Goal: Task Accomplishment & Management: Manage account settings

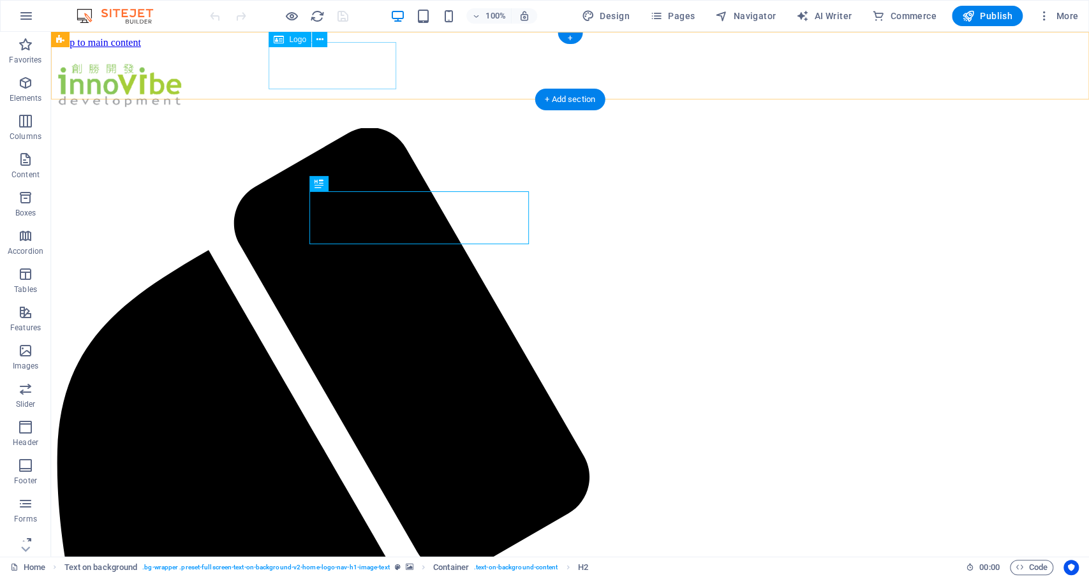
click at [358, 71] on div at bounding box center [569, 88] width 1027 height 52
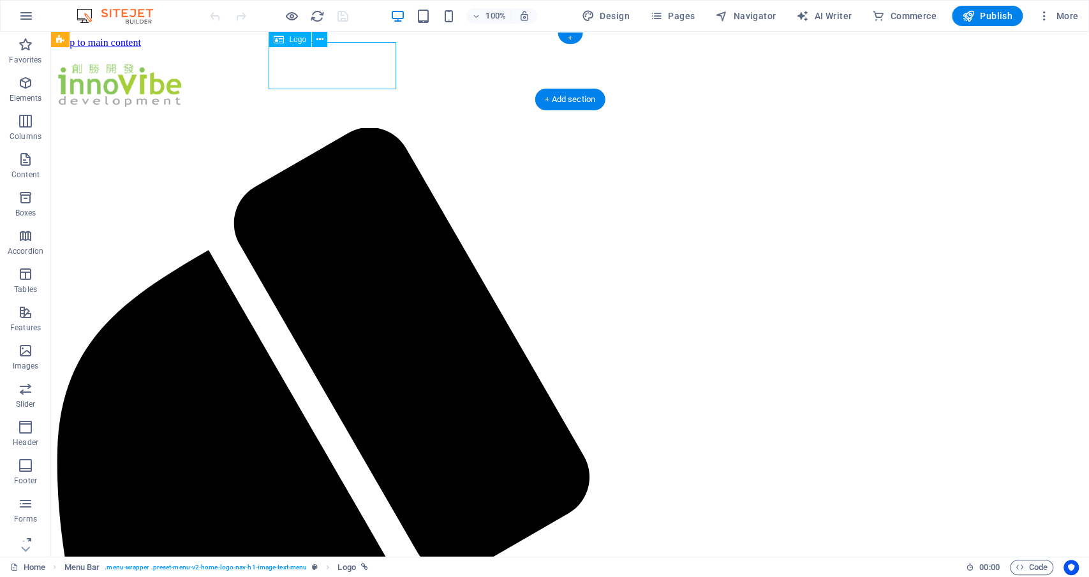
click at [358, 71] on div at bounding box center [569, 88] width 1027 height 52
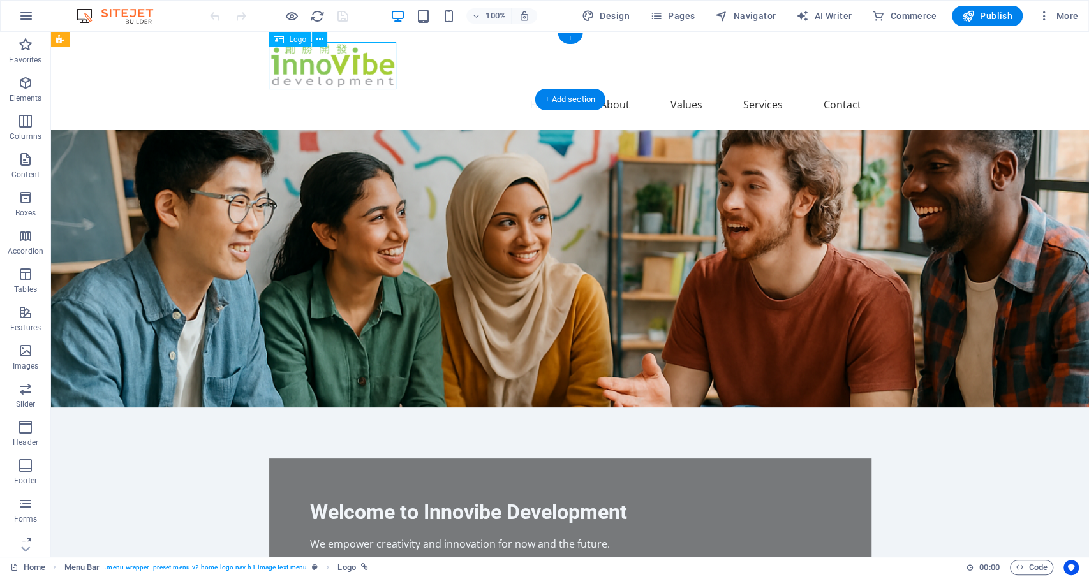
click at [358, 71] on div at bounding box center [570, 65] width 602 height 47
select select "px"
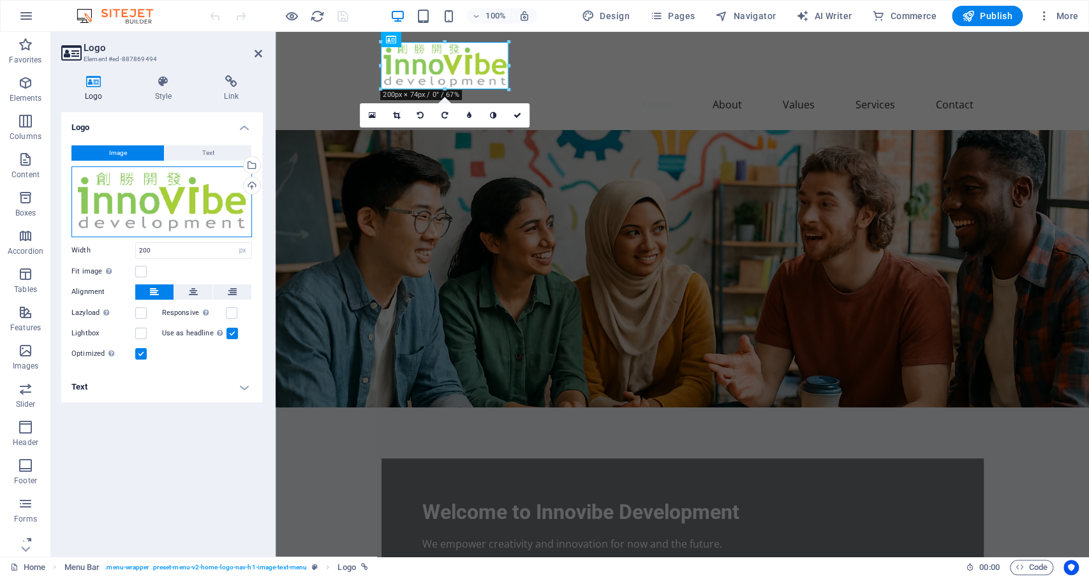
click at [174, 203] on div "Drag files here, click to choose files or select files from Files or our free s…" at bounding box center [161, 201] width 180 height 71
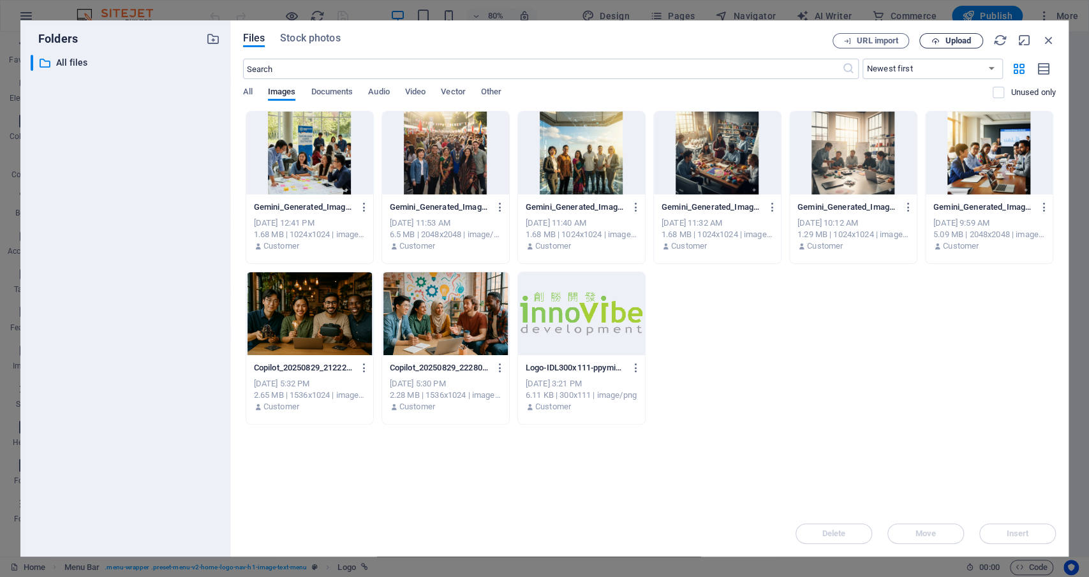
click at [958, 38] on span "Upload" at bounding box center [957, 41] width 26 height 8
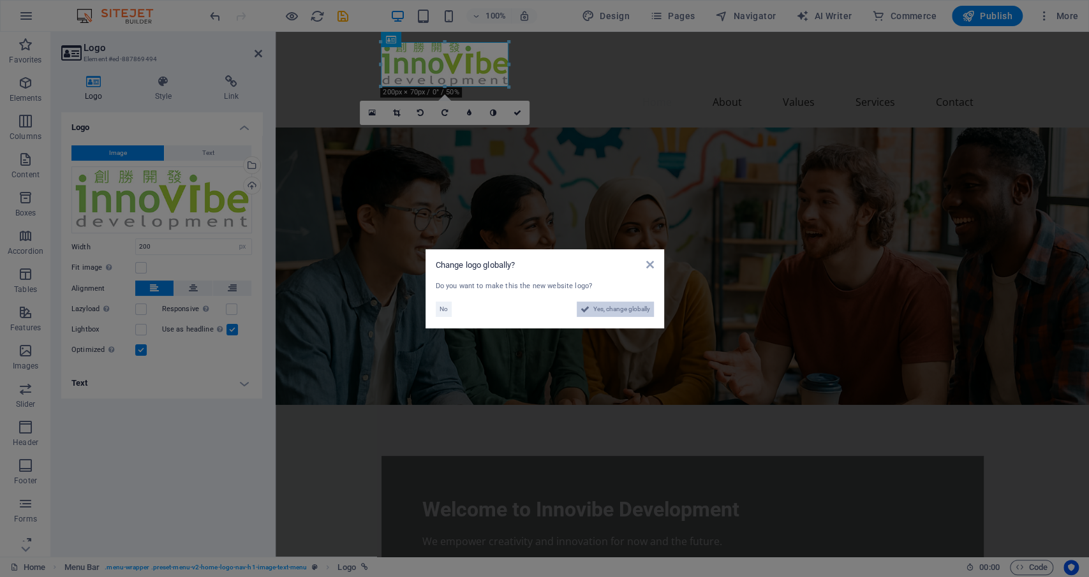
click at [634, 307] on span "Yes, change globally" at bounding box center [621, 309] width 57 height 15
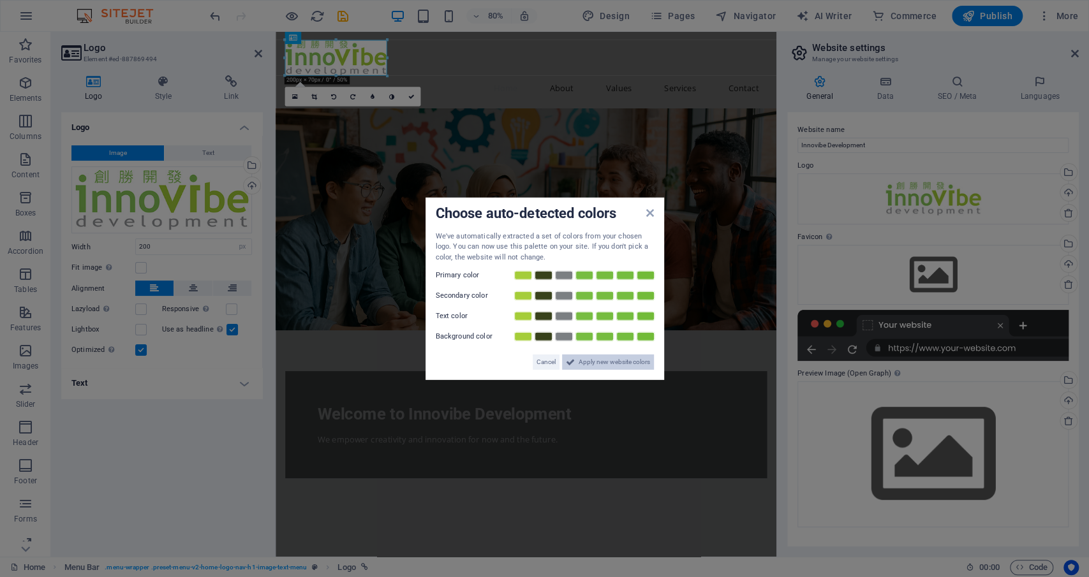
click at [614, 362] on span "Apply new website colors" at bounding box center [613, 362] width 71 height 15
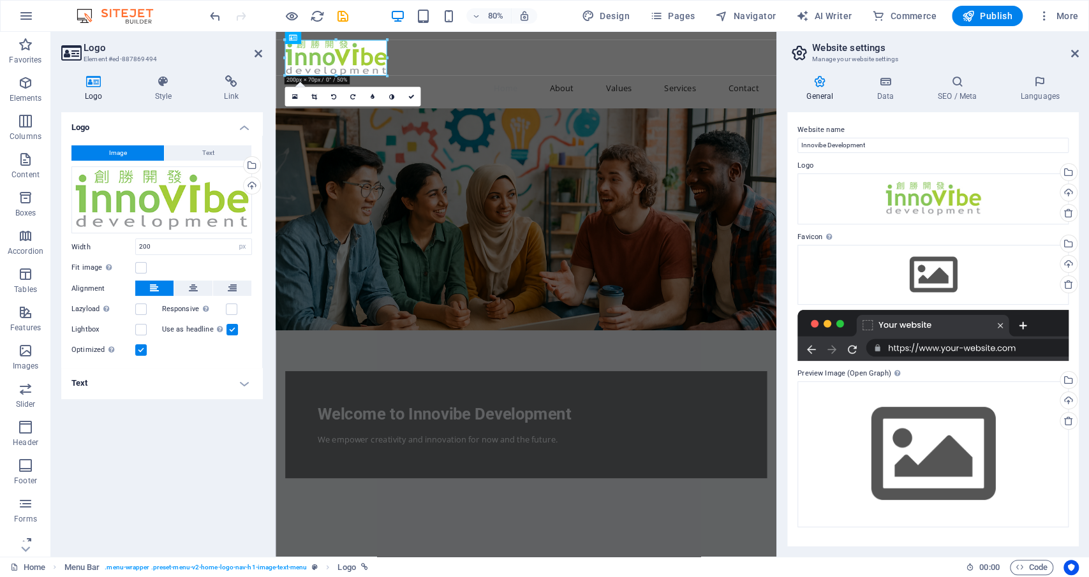
click at [142, 487] on div "Logo Image Text Drag files here, click to choose files or select files from Fil…" at bounding box center [161, 329] width 201 height 434
click at [1076, 54] on icon at bounding box center [1075, 53] width 8 height 10
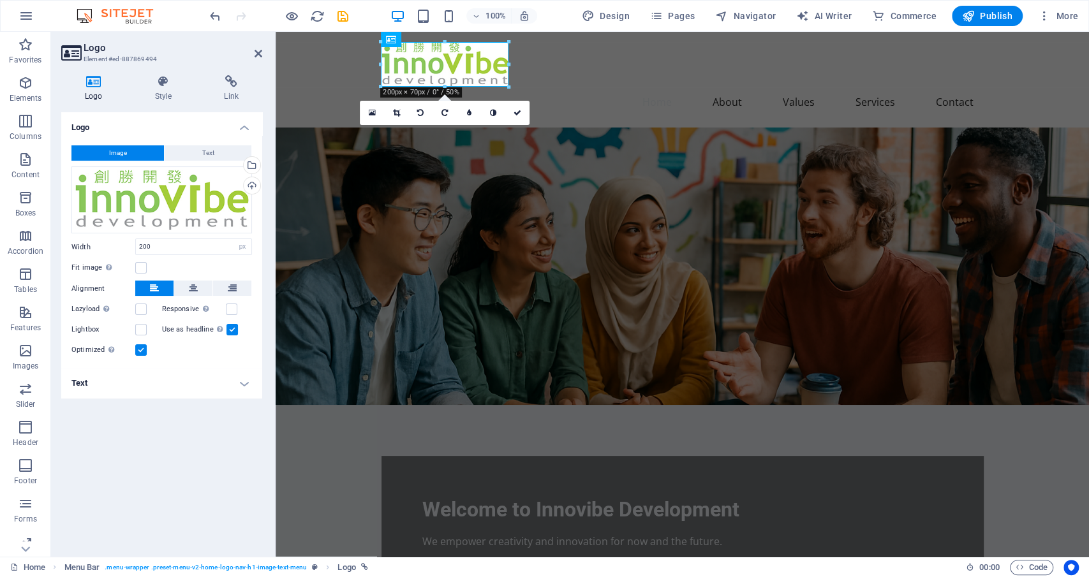
click at [163, 441] on div "Logo Image Text Drag files here, click to choose files or select files from Fil…" at bounding box center [161, 329] width 201 height 434
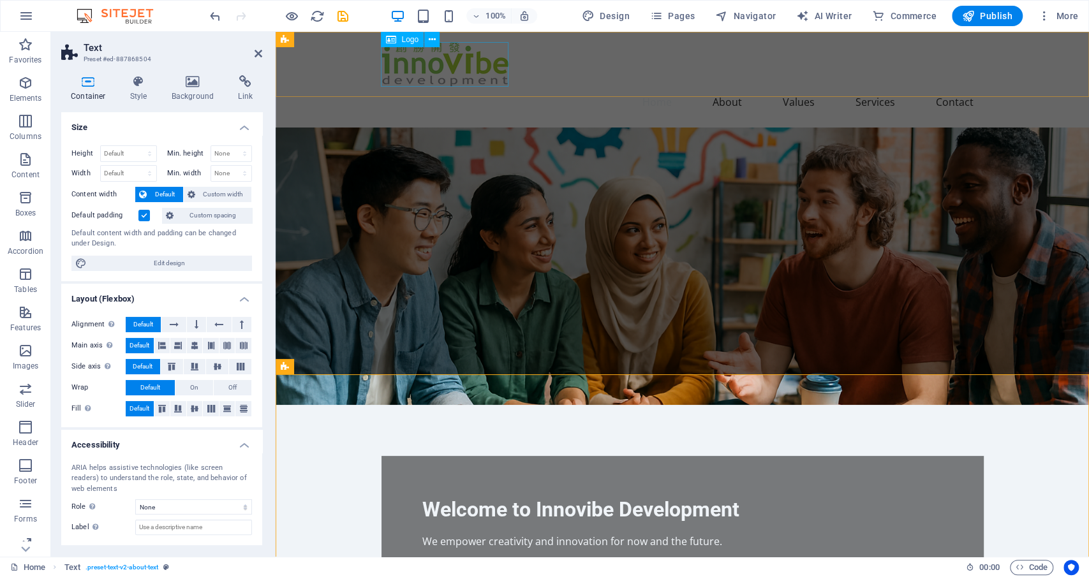
click at [411, 59] on div at bounding box center [682, 64] width 602 height 45
select select "px"
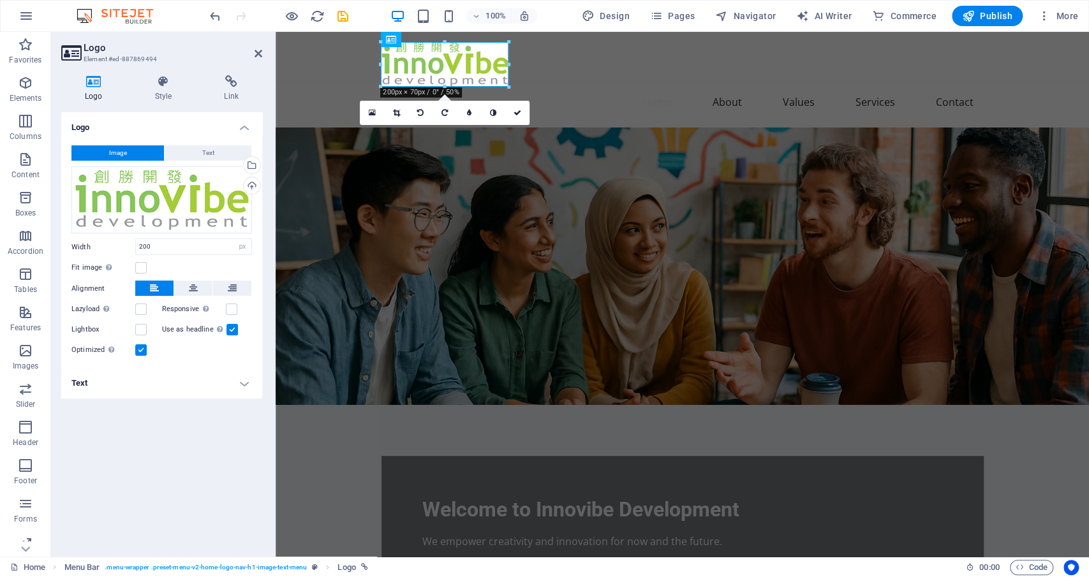
click at [141, 345] on label at bounding box center [140, 349] width 11 height 11
click at [0, 0] on input "Optimized Images are compressed to improve page speed." at bounding box center [0, 0] width 0 height 0
click at [141, 345] on label at bounding box center [140, 349] width 11 height 11
click at [0, 0] on input "Optimized Images are compressed to improve page speed." at bounding box center [0, 0] width 0 height 0
click at [141, 345] on label at bounding box center [140, 349] width 11 height 11
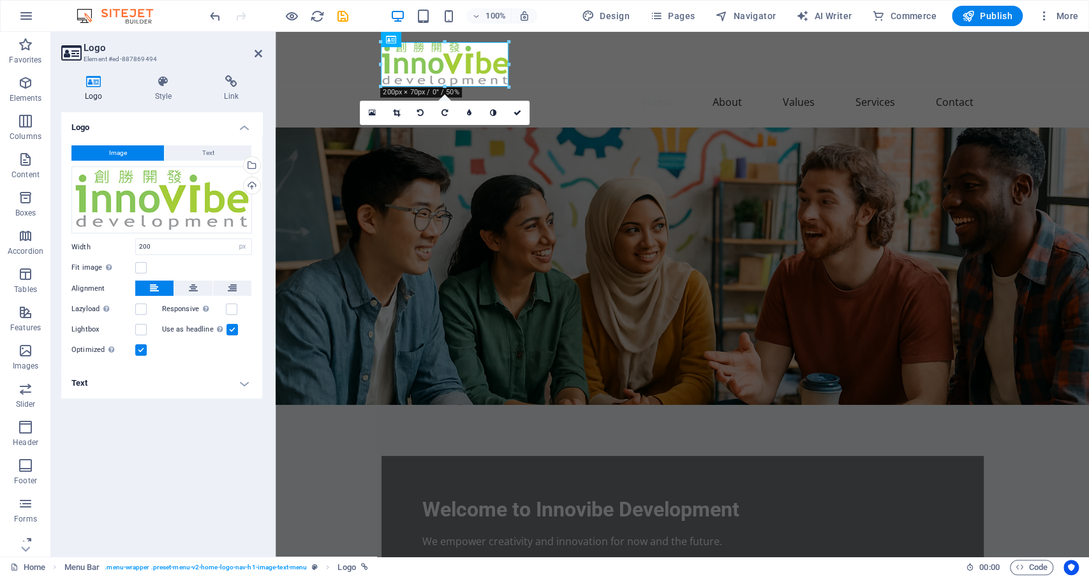
click at [0, 0] on input "Optimized Images are compressed to improve page speed." at bounding box center [0, 0] width 0 height 0
click at [144, 351] on label at bounding box center [140, 349] width 11 height 11
click at [0, 0] on input "Optimized Images are compressed to improve page speed." at bounding box center [0, 0] width 0 height 0
click at [168, 466] on div "Logo Image Text Drag files here, click to choose files or select files from Fil…" at bounding box center [161, 329] width 201 height 434
click at [169, 83] on icon at bounding box center [163, 81] width 64 height 13
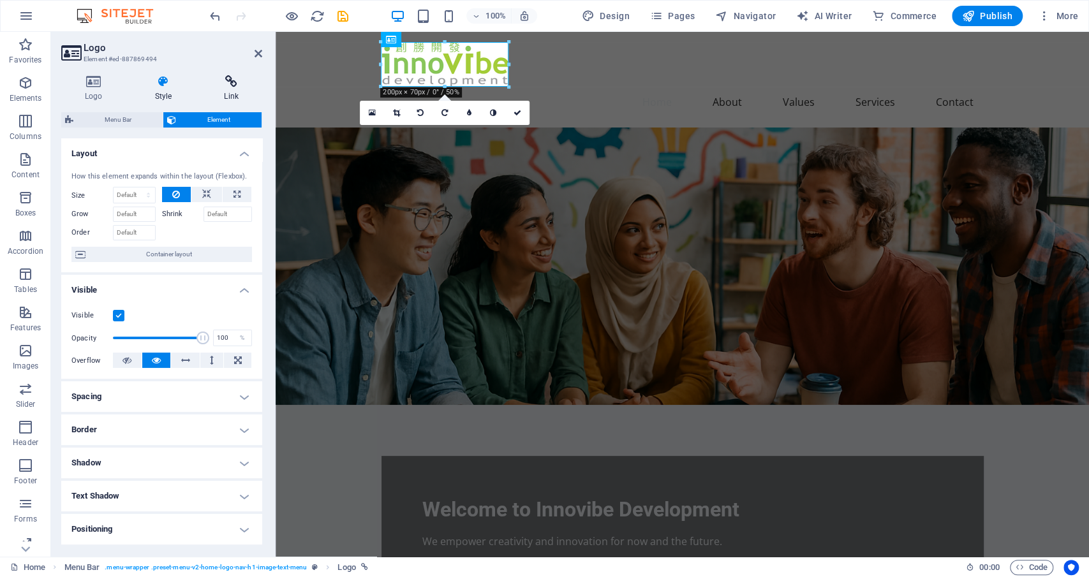
click at [229, 83] on icon at bounding box center [231, 81] width 62 height 13
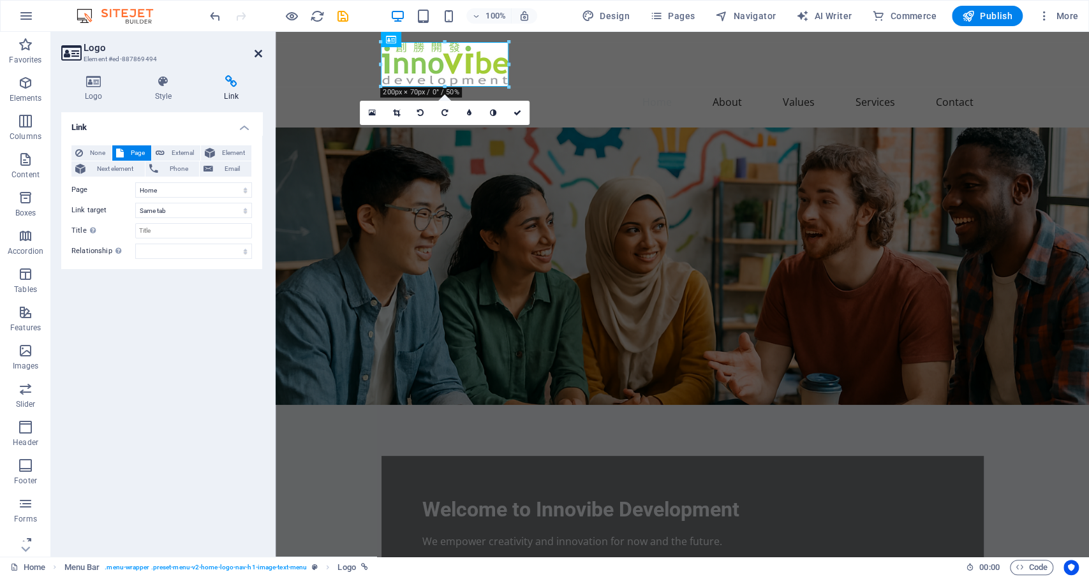
click at [258, 53] on icon at bounding box center [258, 53] width 8 height 10
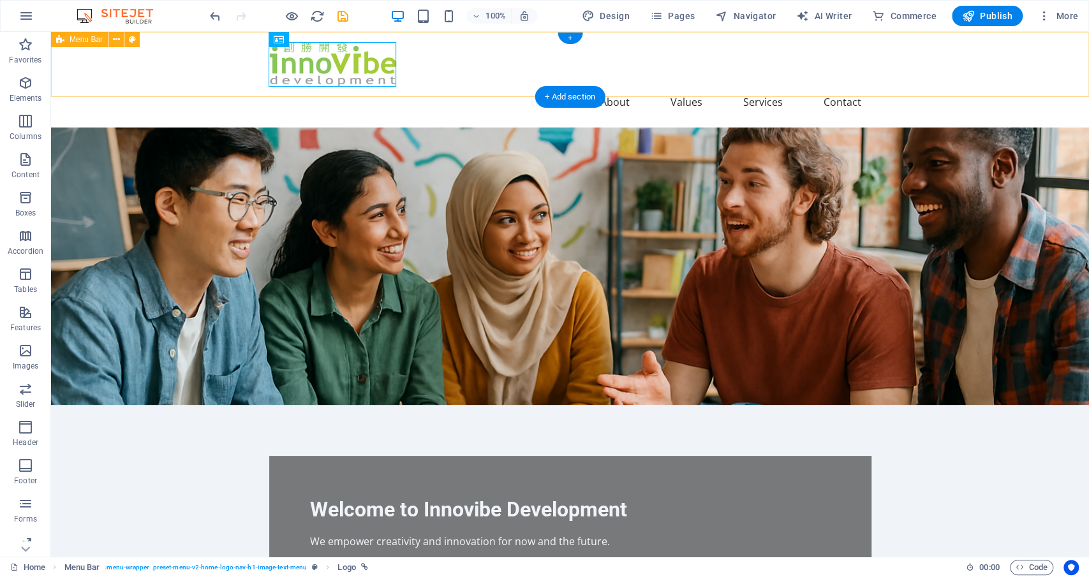
click at [209, 68] on div "Home About Values Services Contact" at bounding box center [570, 80] width 1038 height 96
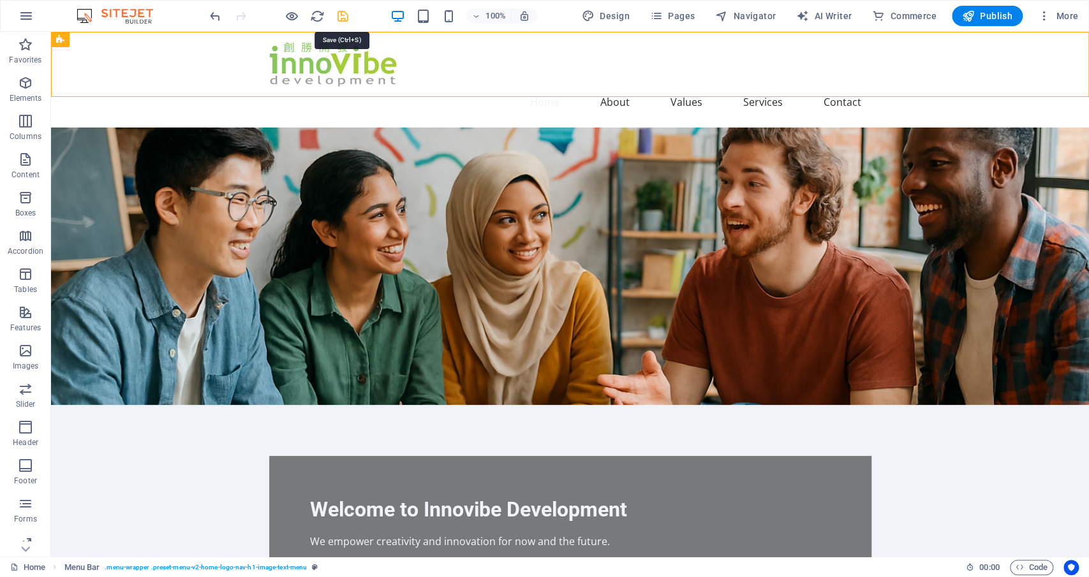
click at [341, 11] on icon "save" at bounding box center [342, 16] width 15 height 15
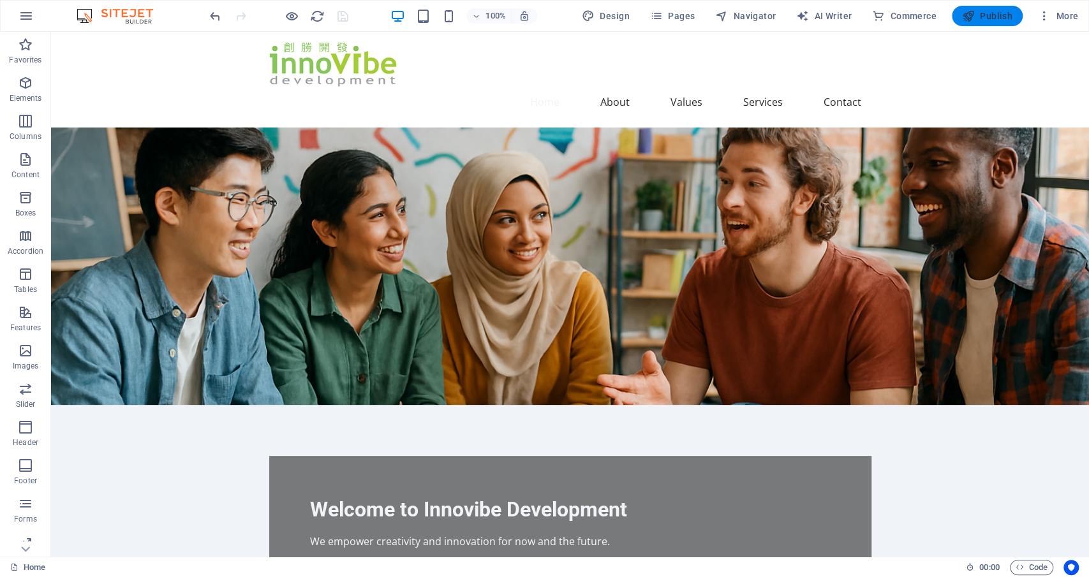
click at [990, 13] on span "Publish" at bounding box center [987, 16] width 50 height 13
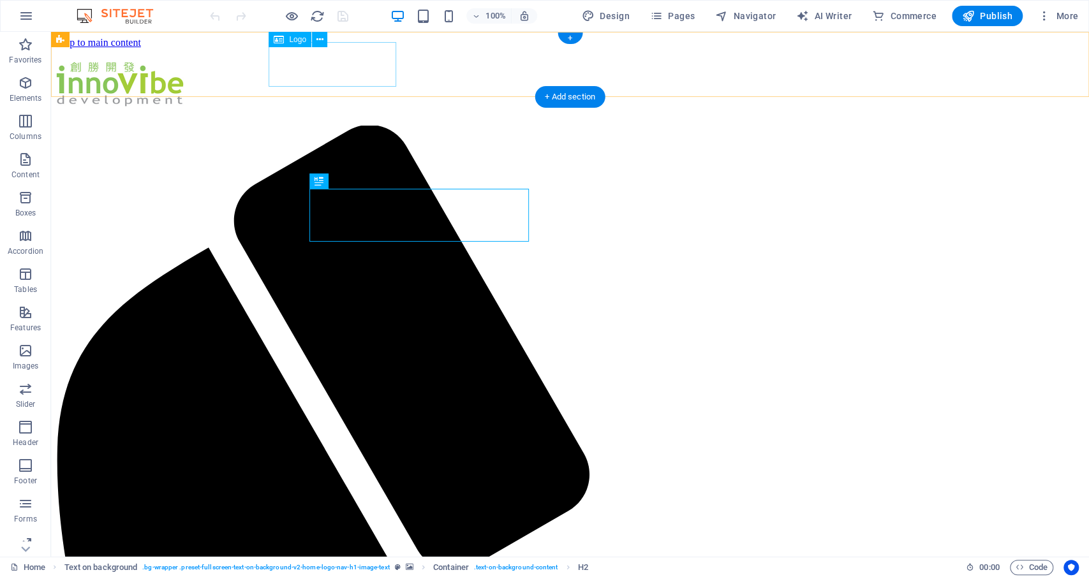
click at [320, 62] on div at bounding box center [569, 87] width 1027 height 50
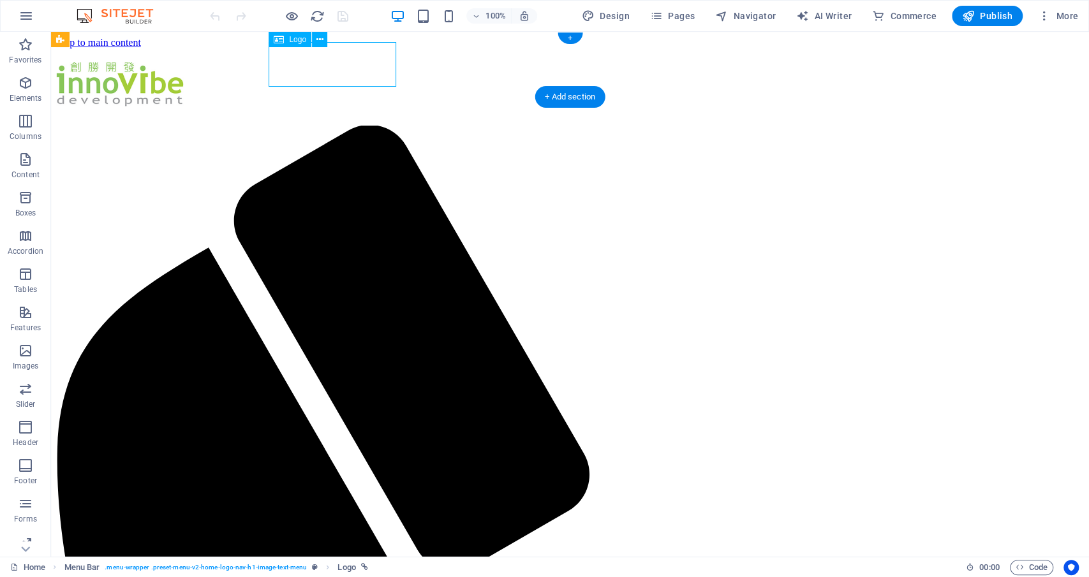
click at [320, 62] on div at bounding box center [569, 87] width 1027 height 50
select select "px"
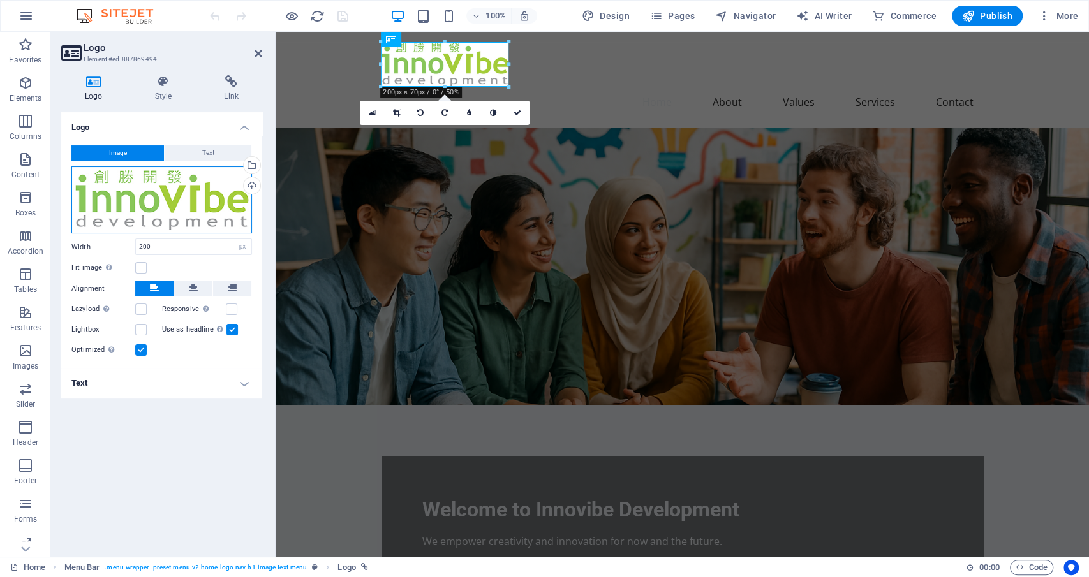
click at [151, 209] on div "Drag files here, click to choose files or select files from Files or our free s…" at bounding box center [161, 200] width 180 height 68
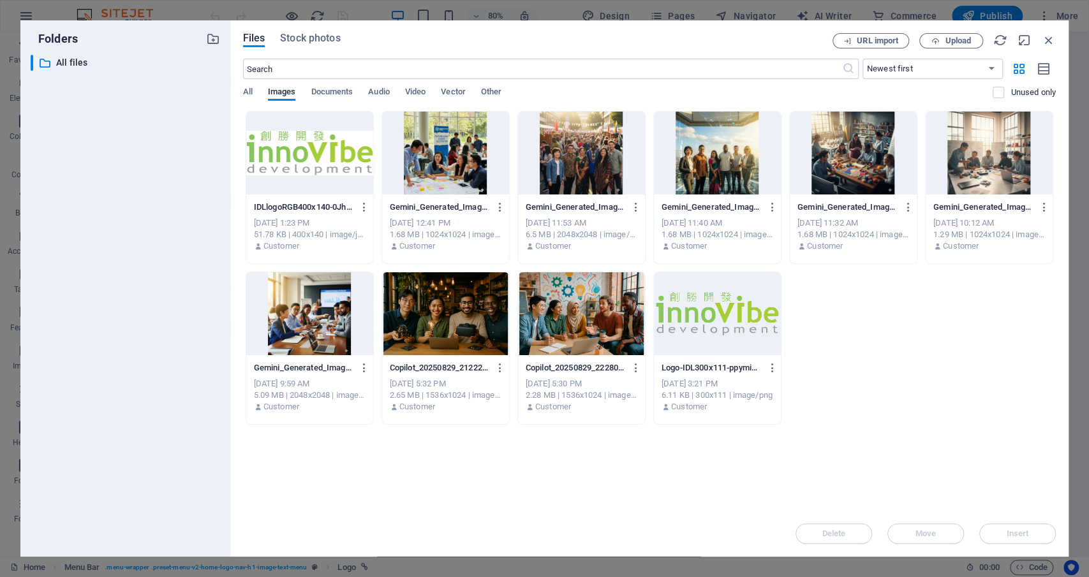
click at [754, 317] on div at bounding box center [717, 313] width 127 height 83
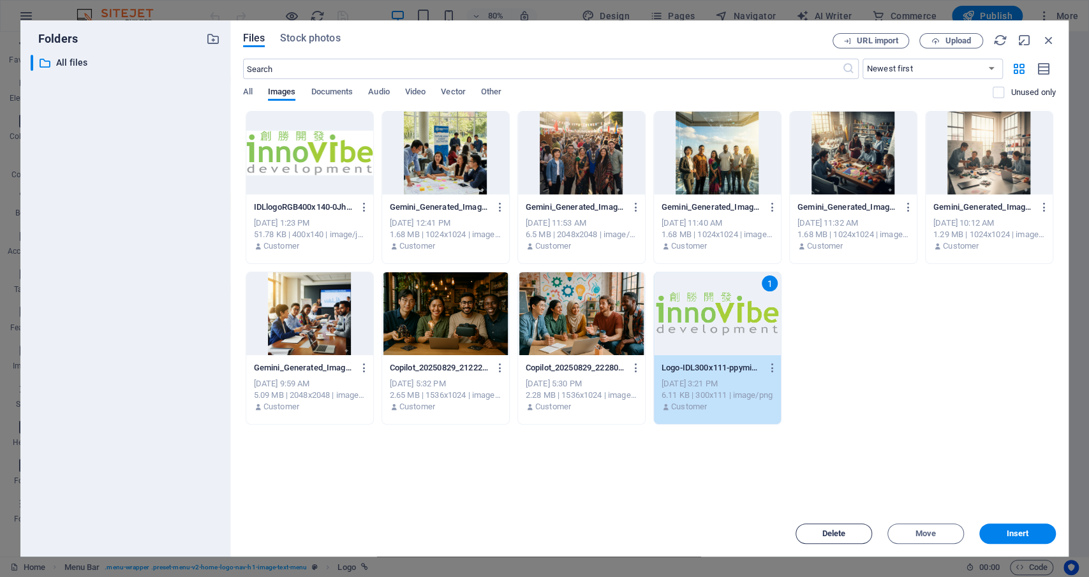
click at [835, 534] on span "Delete" at bounding box center [834, 534] width 24 height 8
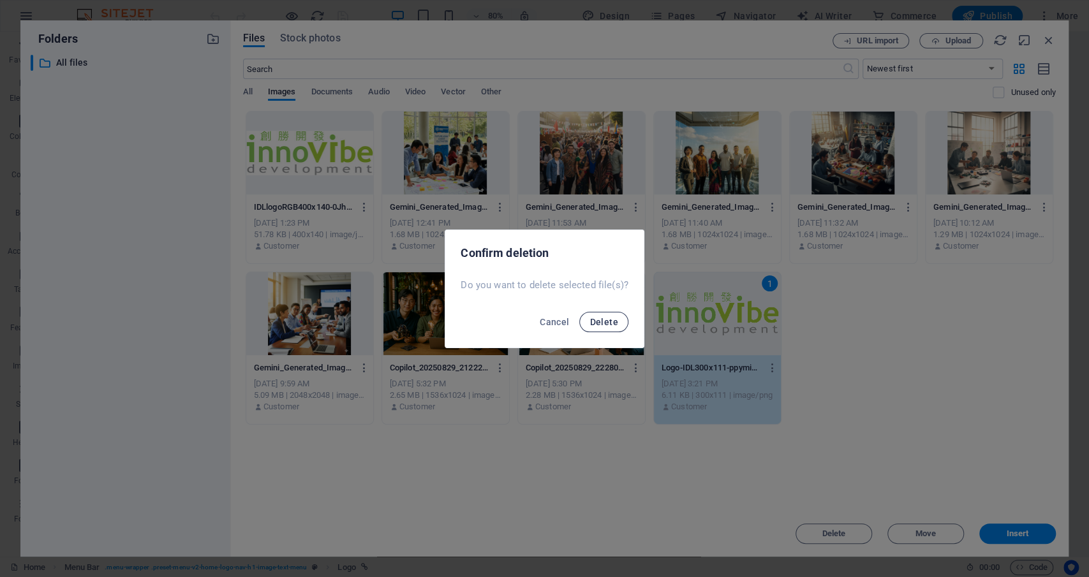
click at [601, 319] on span "Delete" at bounding box center [603, 322] width 28 height 10
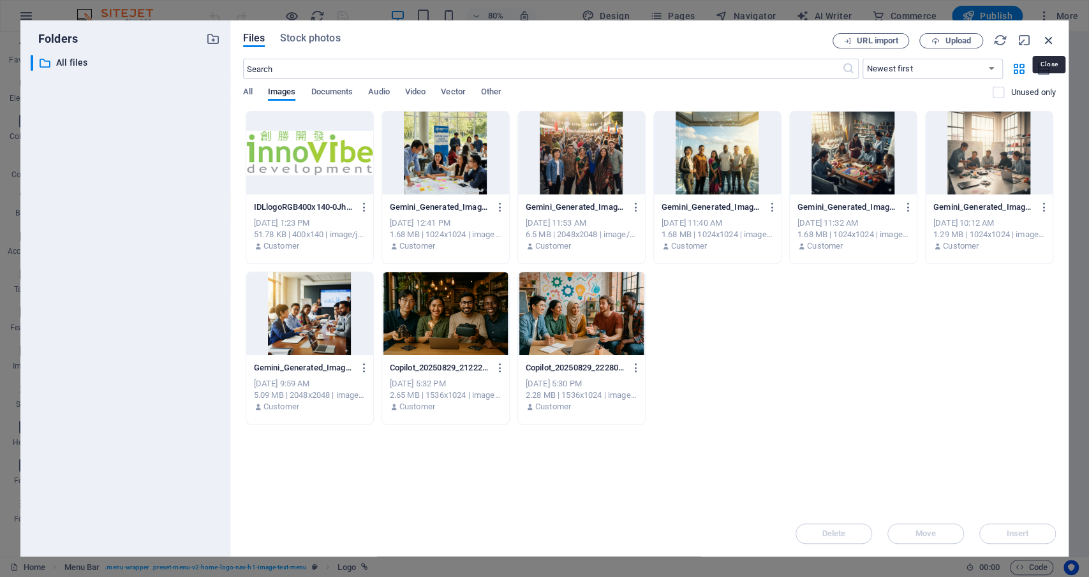
drag, startPoint x: 1045, startPoint y: 40, endPoint x: 762, endPoint y: 8, distance: 284.9
click at [1045, 40] on icon "button" at bounding box center [1048, 40] width 14 height 14
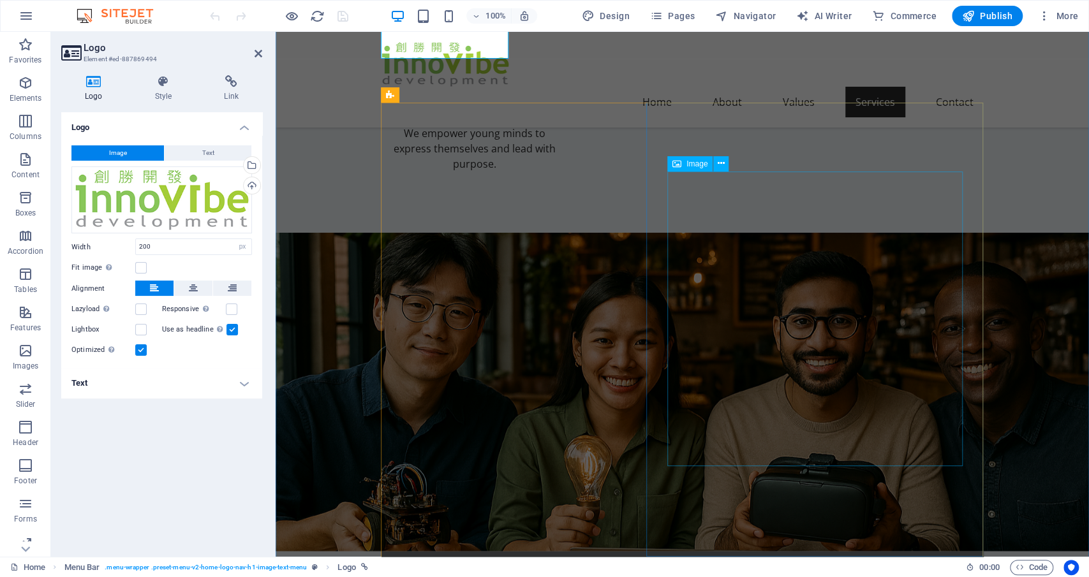
scroll to position [1194, 0]
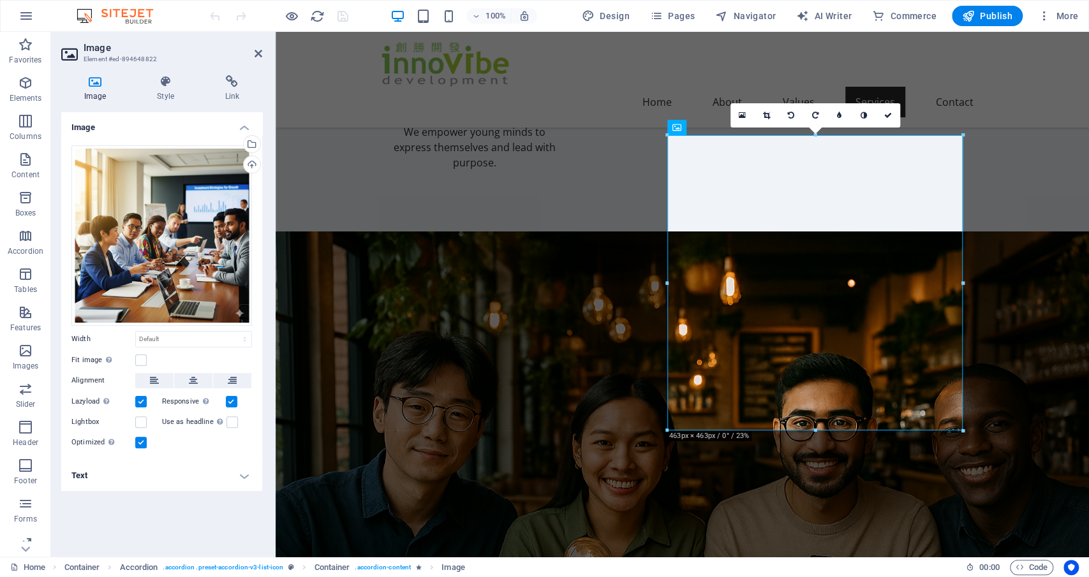
click at [177, 538] on div "Image Drag files here, click to choose files or select files from Files or our …" at bounding box center [161, 329] width 201 height 434
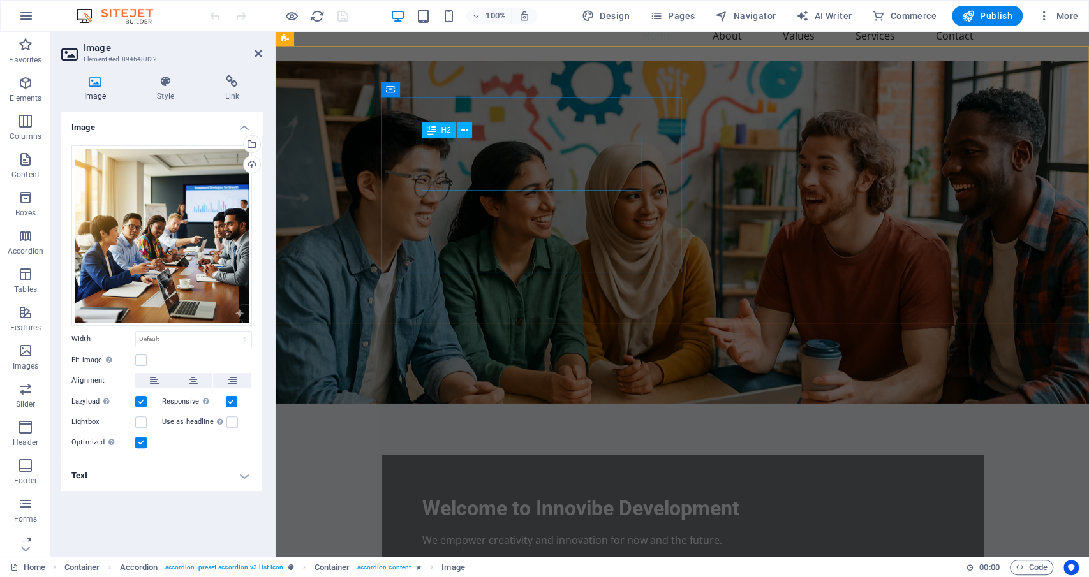
scroll to position [0, 0]
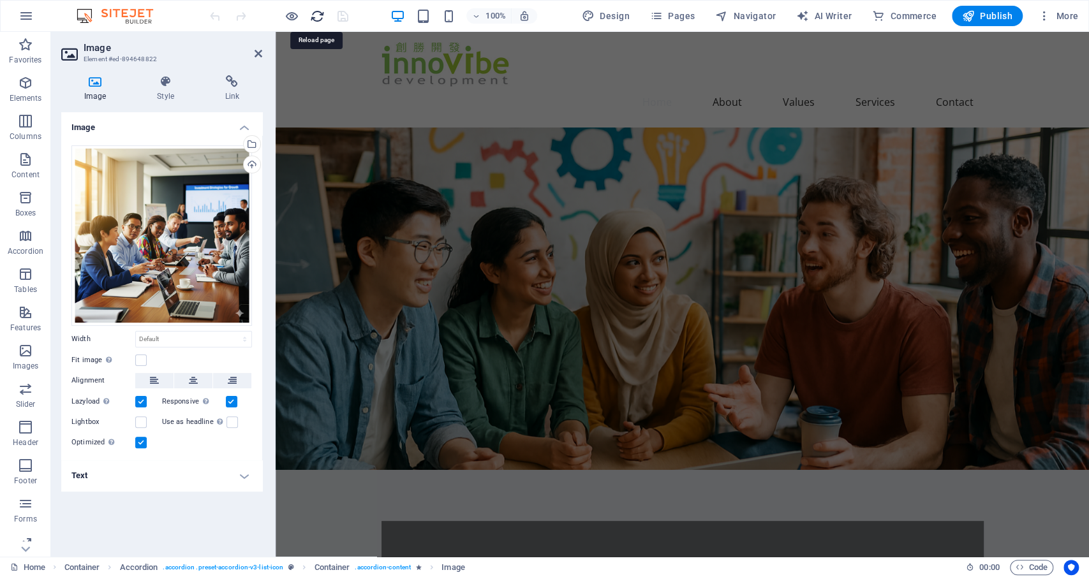
click at [319, 13] on icon "reload" at bounding box center [317, 16] width 15 height 15
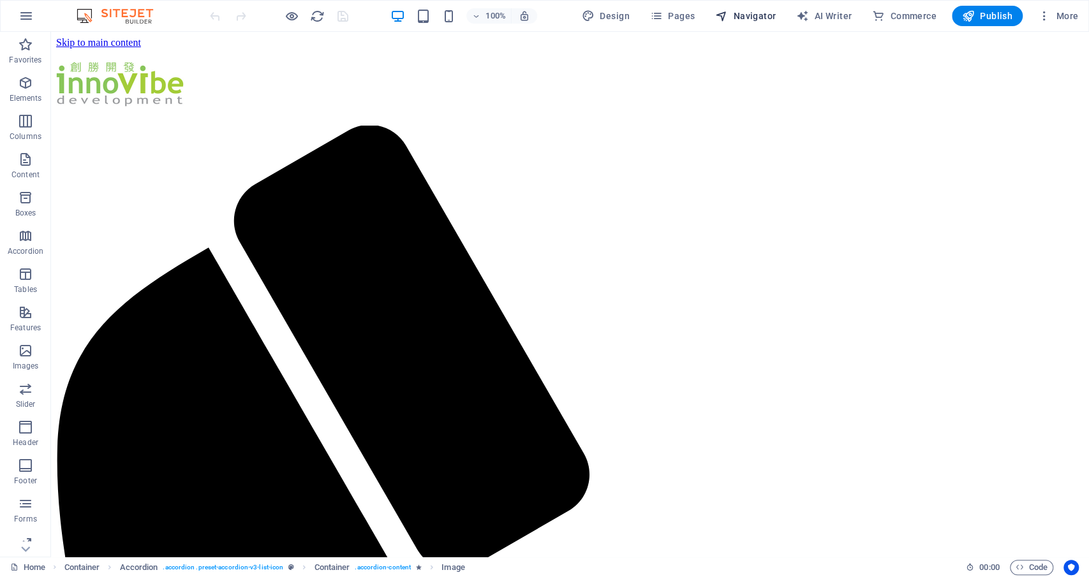
click at [744, 13] on span "Navigator" at bounding box center [745, 16] width 61 height 13
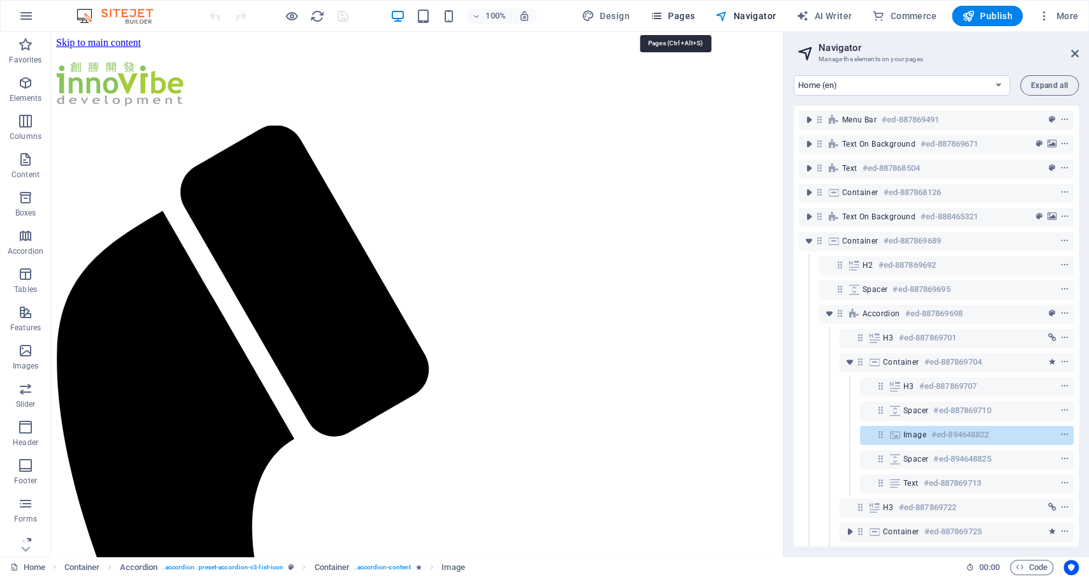
click at [675, 16] on span "Pages" at bounding box center [672, 16] width 45 height 13
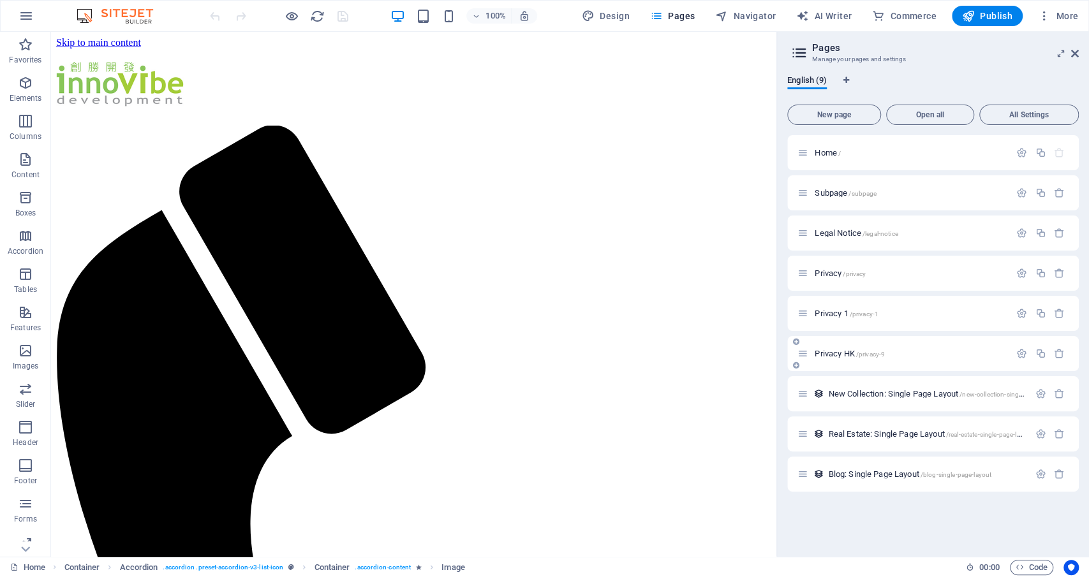
click at [907, 357] on p "Privacy HK /privacy-9" at bounding box center [909, 353] width 191 height 8
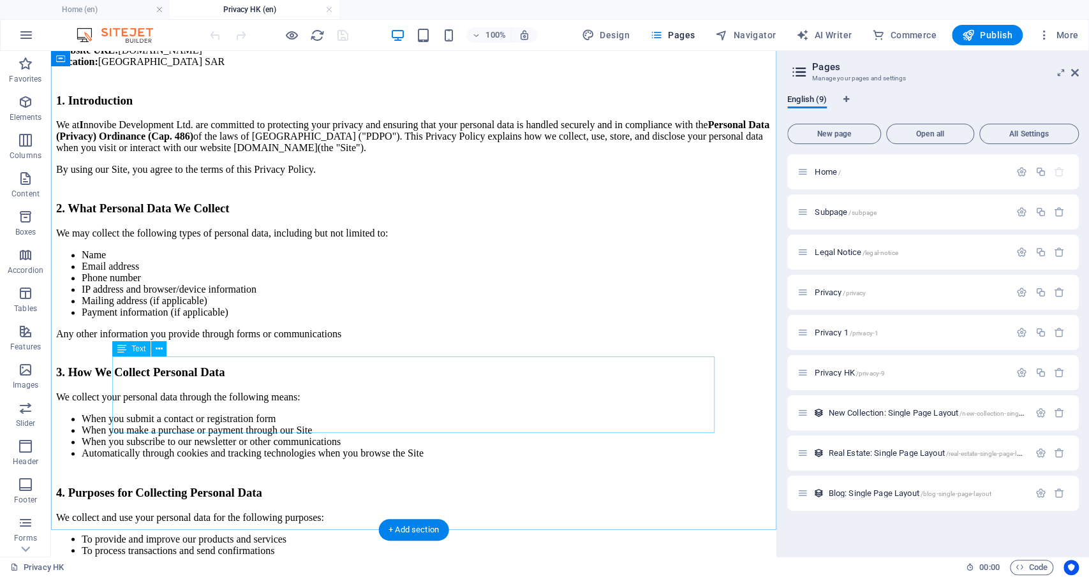
scroll to position [1194, 0]
click at [823, 334] on span "Privacy 1 /privacy-1" at bounding box center [846, 333] width 64 height 10
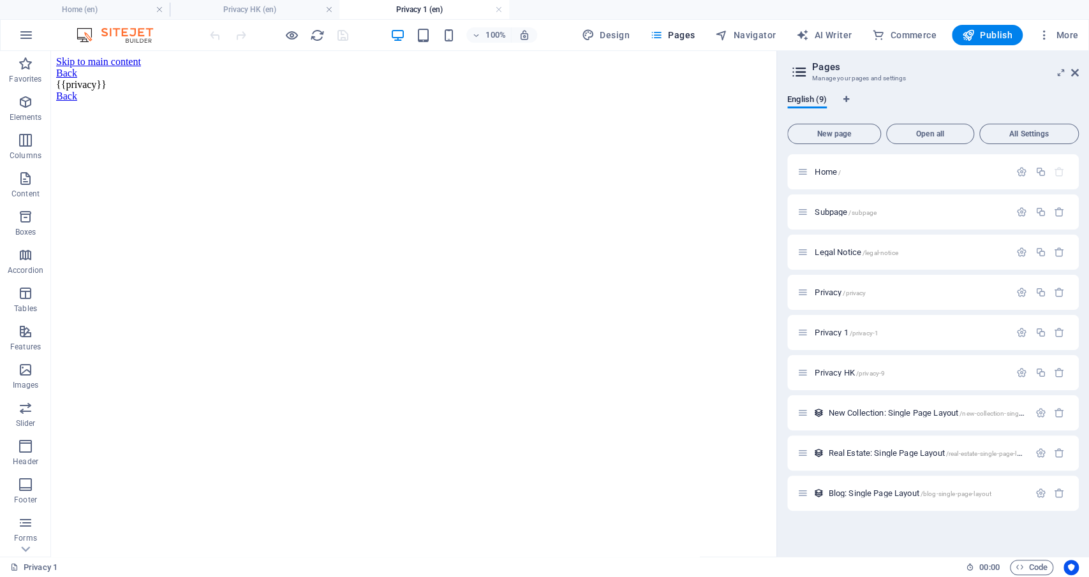
scroll to position [0, 0]
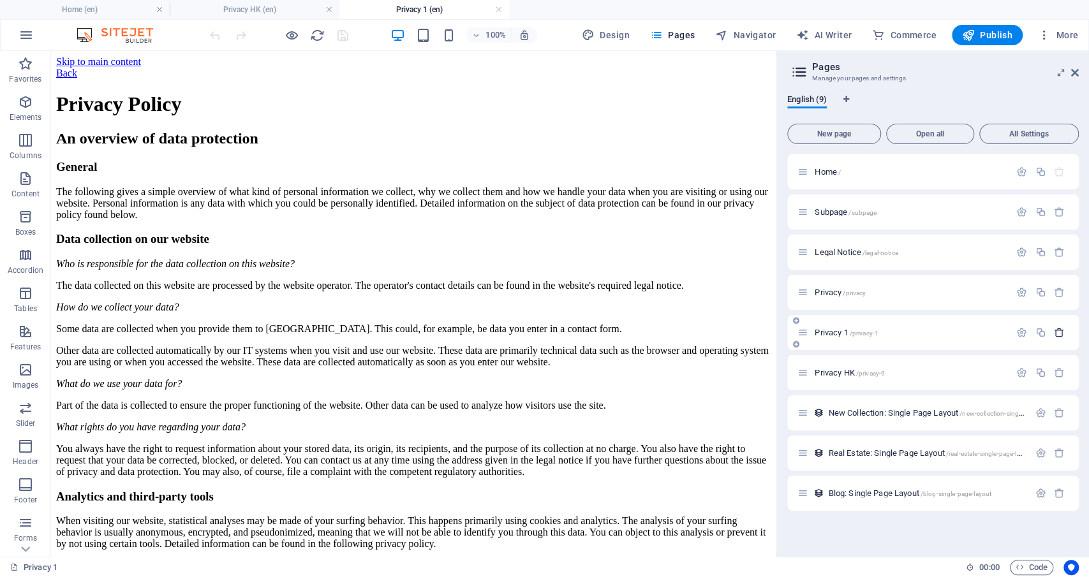
click at [1057, 330] on icon "button" at bounding box center [1058, 332] width 11 height 11
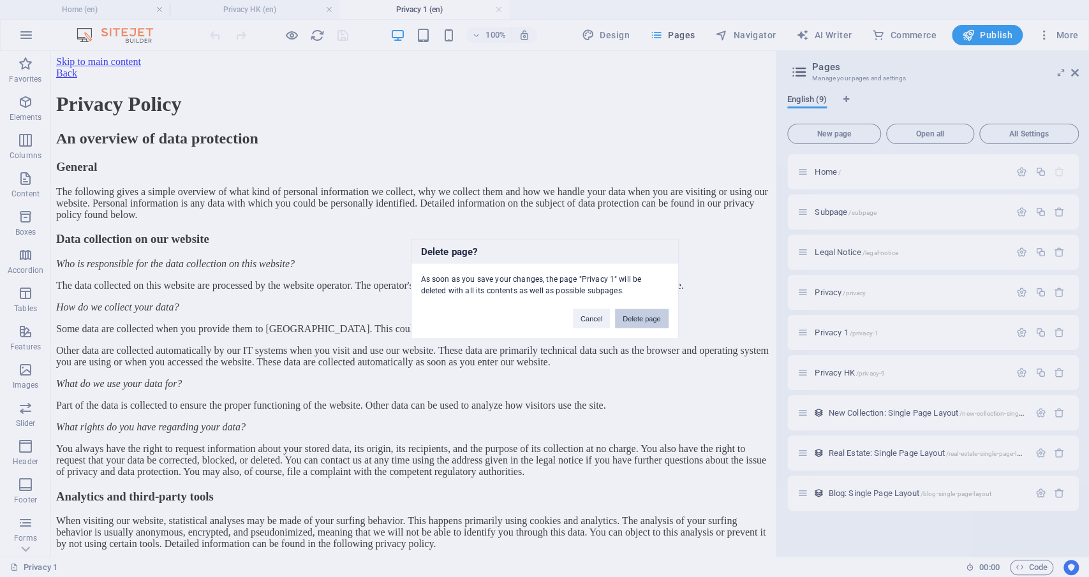
click at [645, 316] on button "Delete page" at bounding box center [641, 318] width 53 height 19
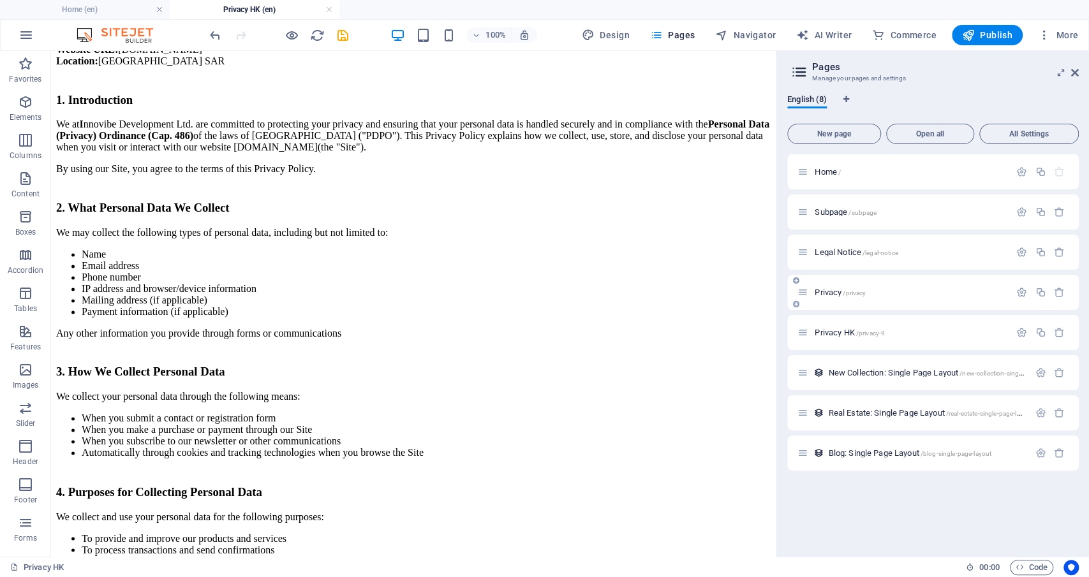
click at [884, 292] on p "Privacy /privacy" at bounding box center [909, 292] width 191 height 8
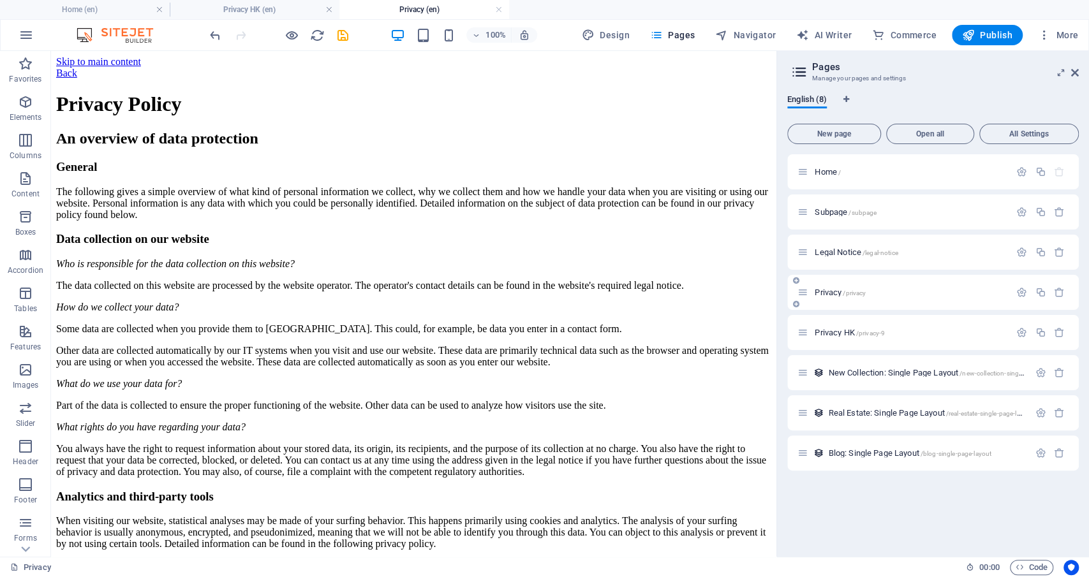
click at [825, 291] on span "Privacy /privacy" at bounding box center [839, 293] width 51 height 10
click at [501, 8] on link at bounding box center [499, 10] width 8 height 12
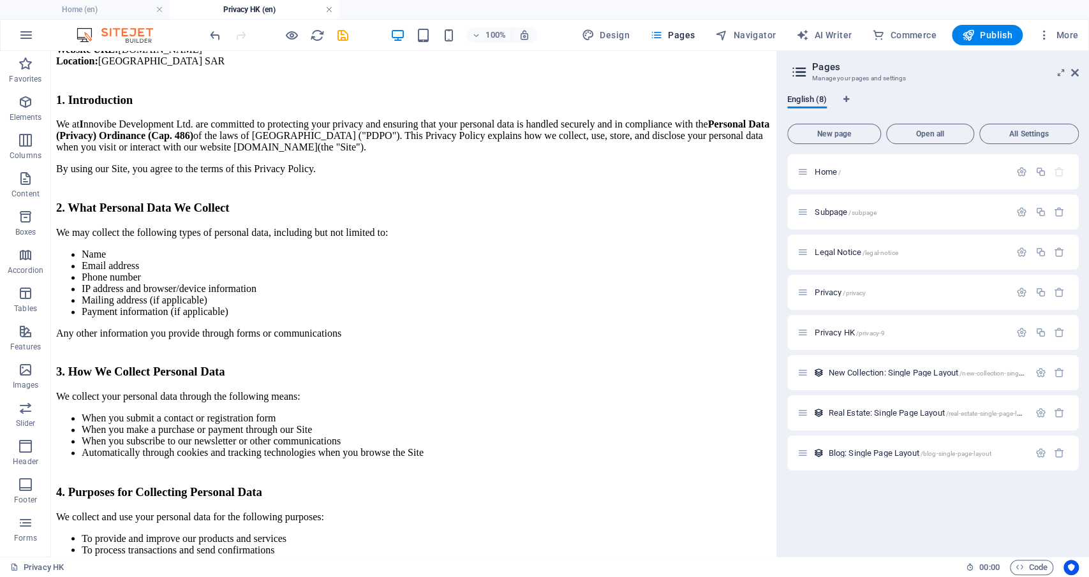
click at [328, 6] on link at bounding box center [329, 10] width 8 height 12
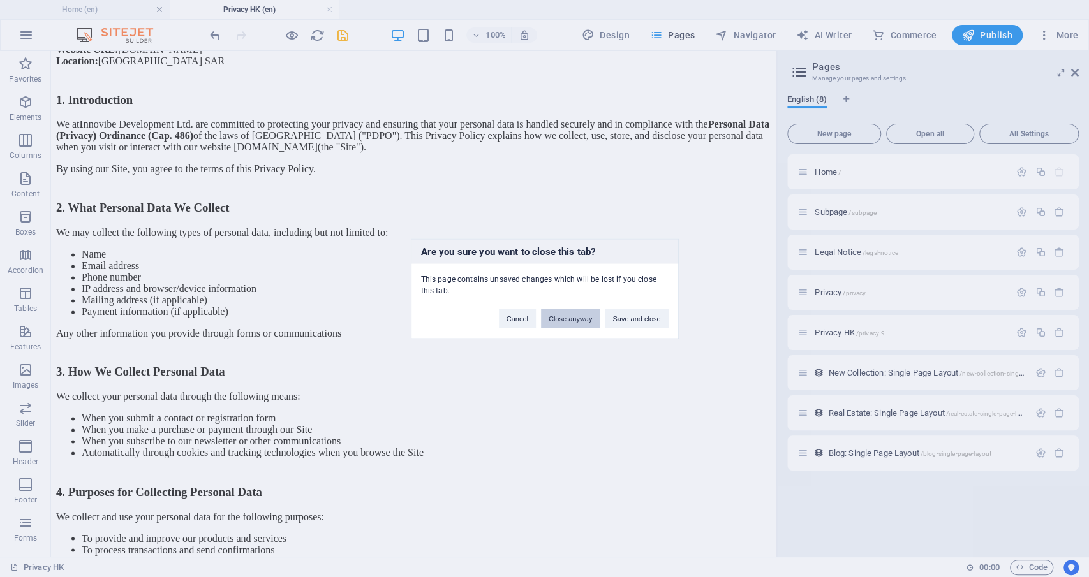
click at [580, 318] on button "Close anyway" at bounding box center [570, 318] width 59 height 19
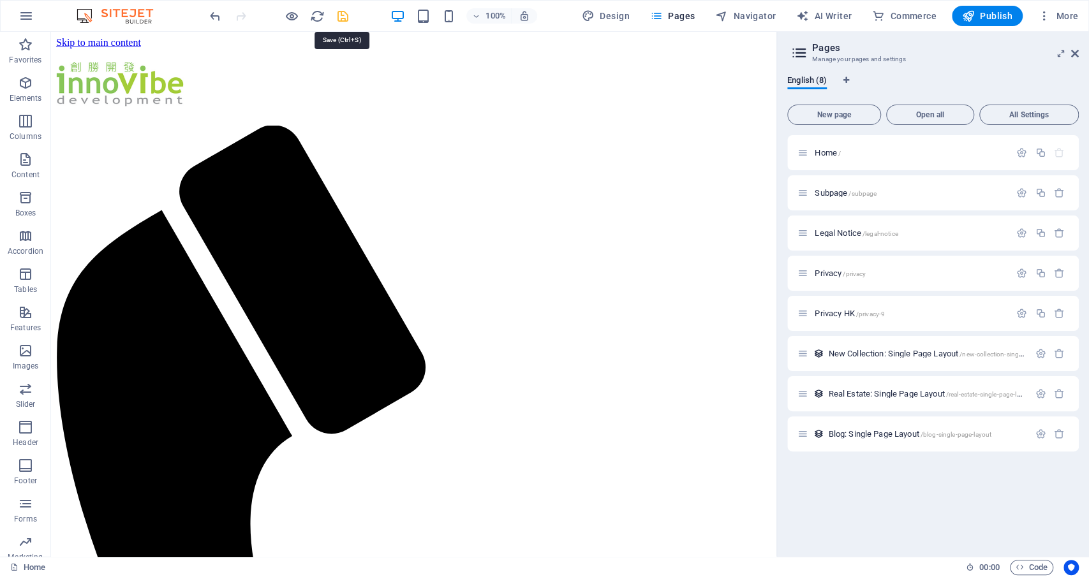
click at [343, 15] on icon "save" at bounding box center [342, 16] width 15 height 15
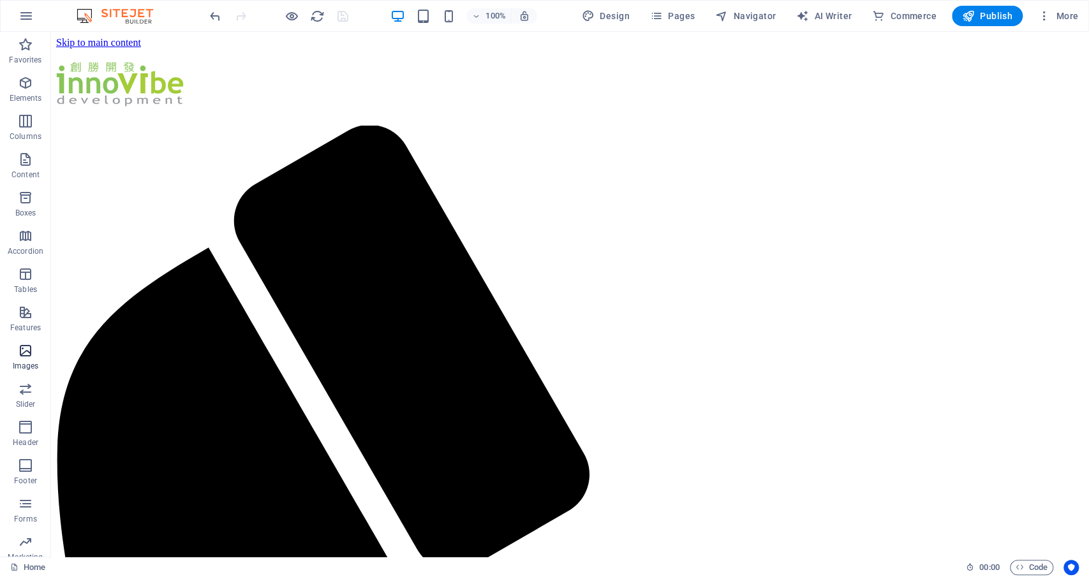
click at [26, 350] on icon "button" at bounding box center [25, 350] width 15 height 15
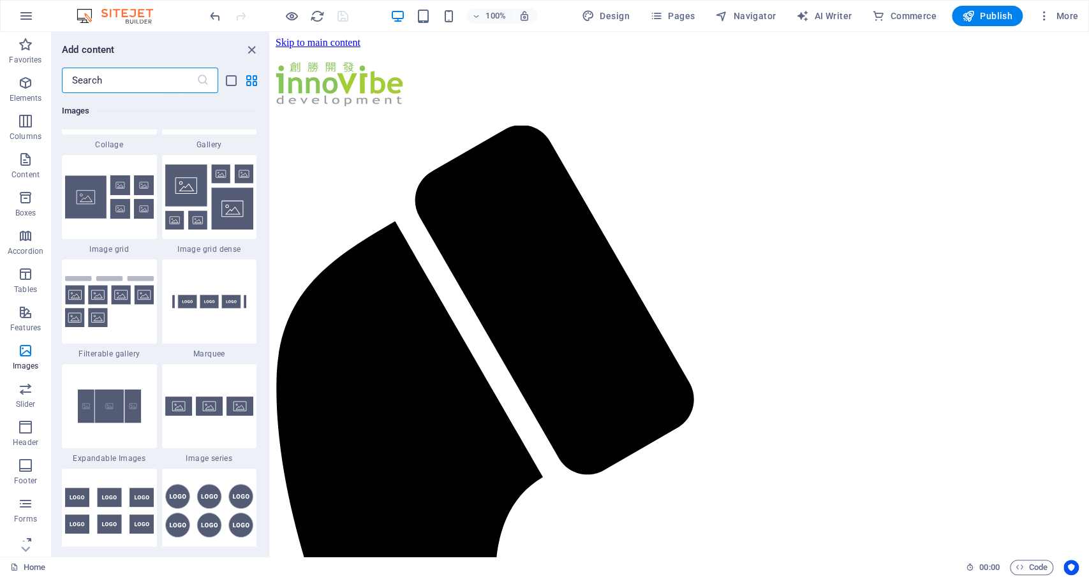
scroll to position [6895, 0]
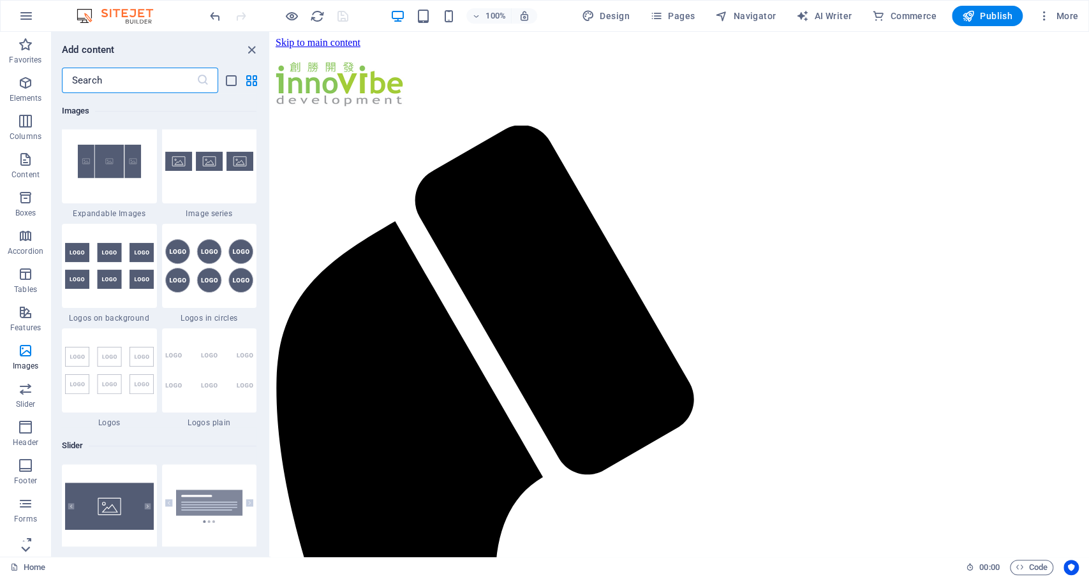
click at [26, 48] on icon at bounding box center [26, 40] width 18 height 18
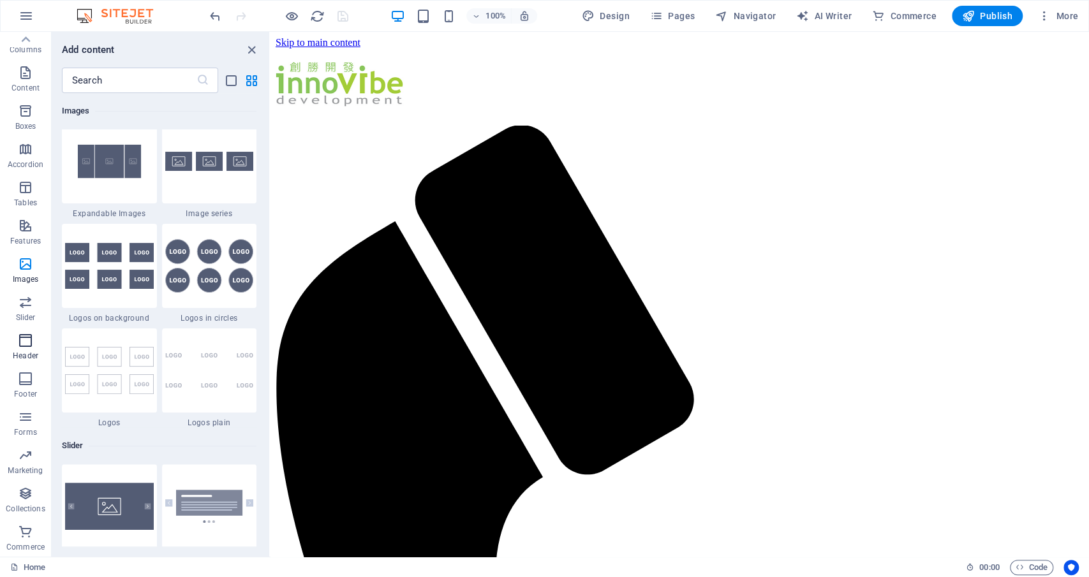
scroll to position [0, 0]
click at [28, 13] on icon "button" at bounding box center [25, 15] width 15 height 15
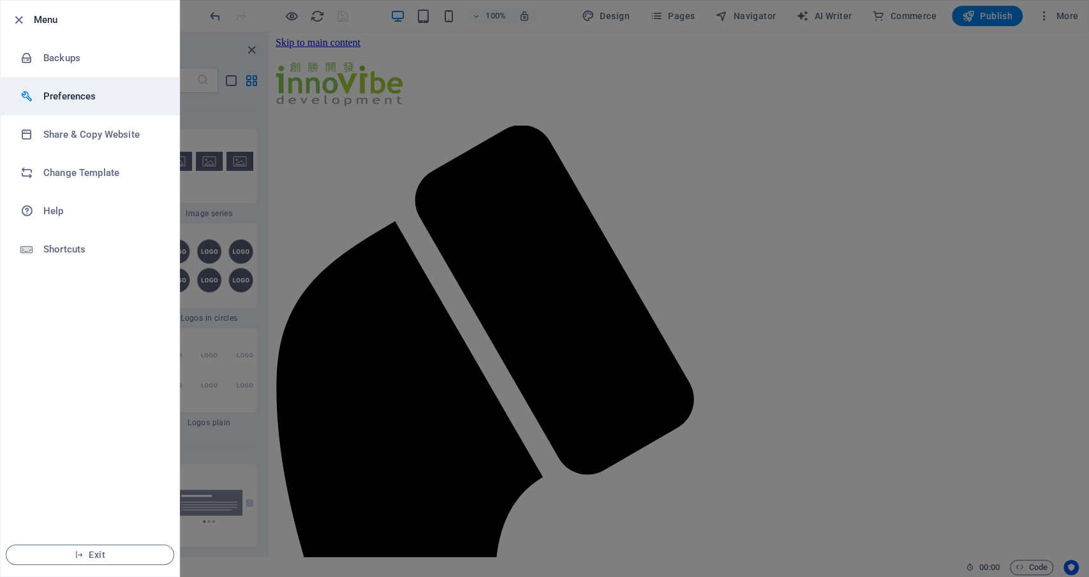
click at [83, 98] on h6 "Preferences" at bounding box center [102, 96] width 118 height 15
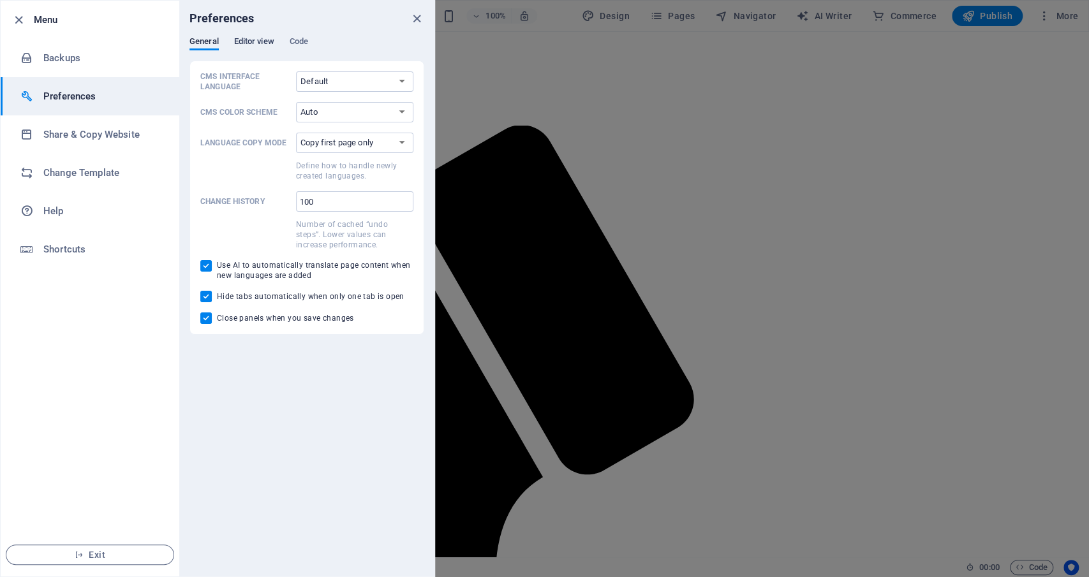
click at [251, 37] on span "Editor view" at bounding box center [254, 43] width 40 height 18
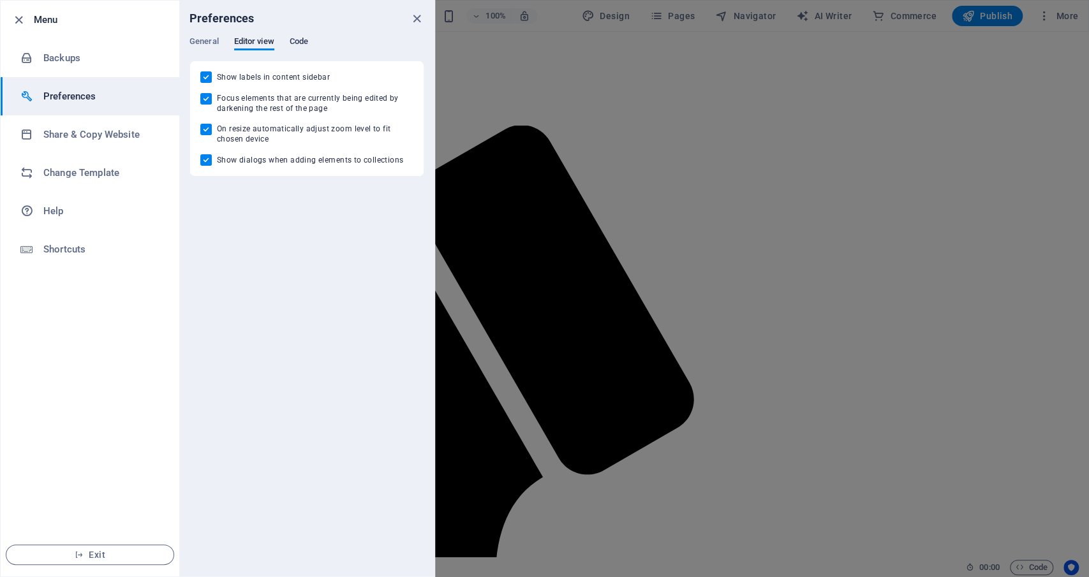
click at [299, 40] on span "Code" at bounding box center [299, 43] width 18 height 18
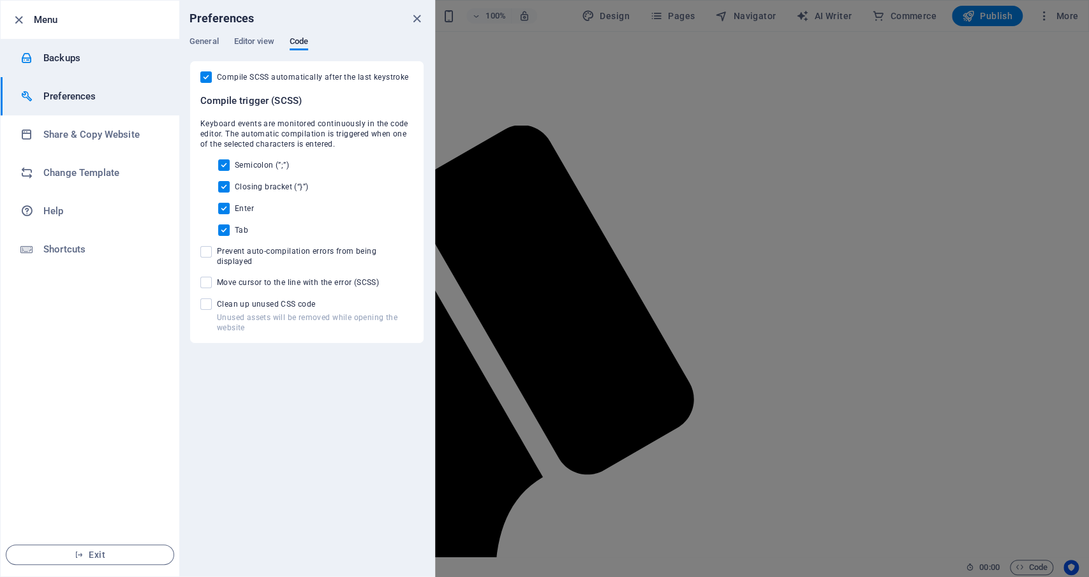
click at [62, 57] on h6 "Backups" at bounding box center [102, 57] width 118 height 15
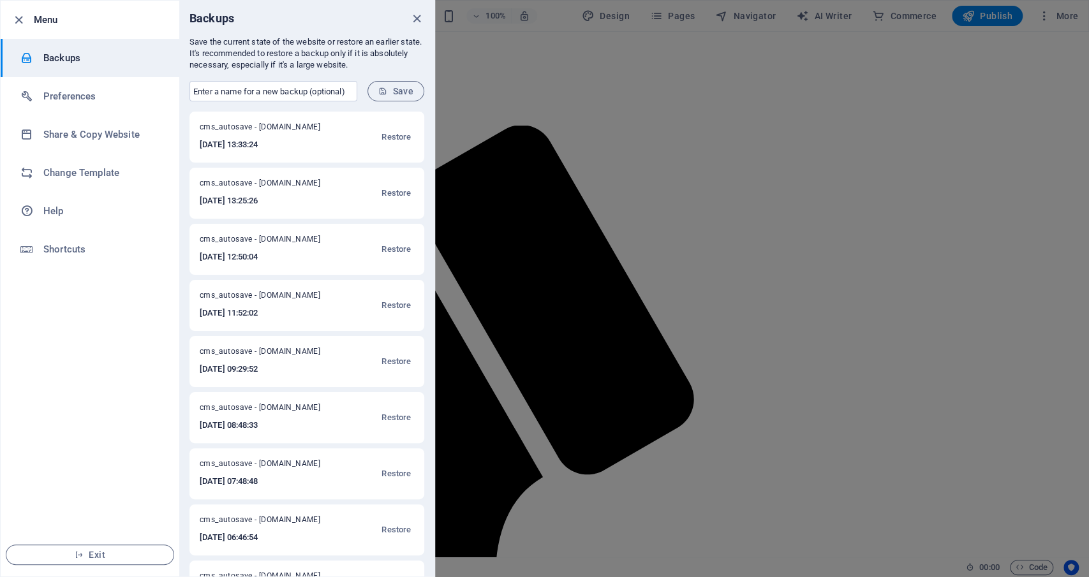
click at [330, 144] on h6 "[DATE] 13:33:24" at bounding box center [268, 144] width 137 height 15
click at [399, 92] on span "Save" at bounding box center [395, 91] width 35 height 10
click at [416, 17] on icon "close" at bounding box center [416, 18] width 15 height 15
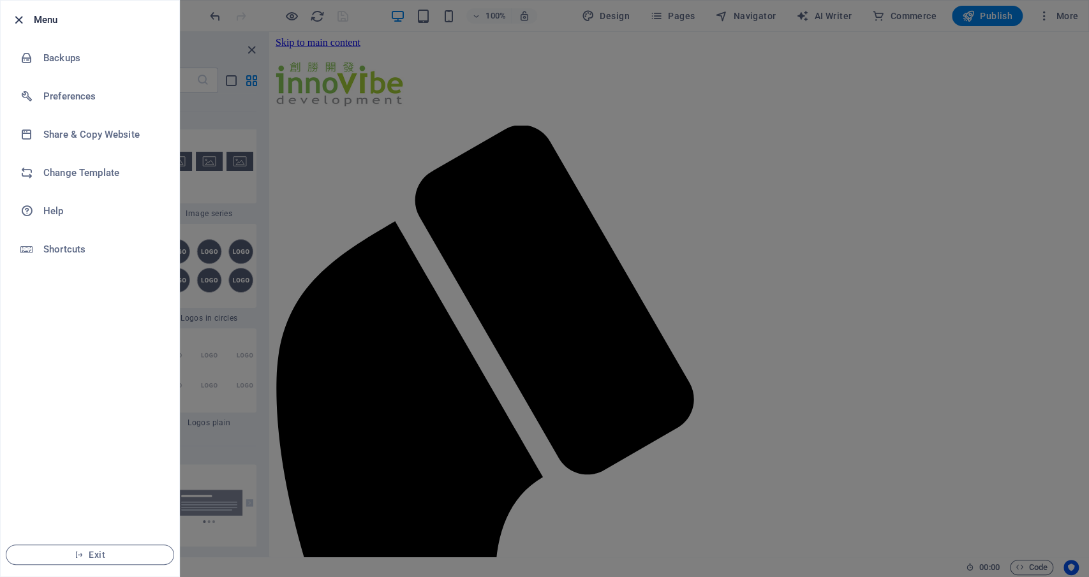
click at [15, 18] on icon "button" at bounding box center [18, 20] width 15 height 15
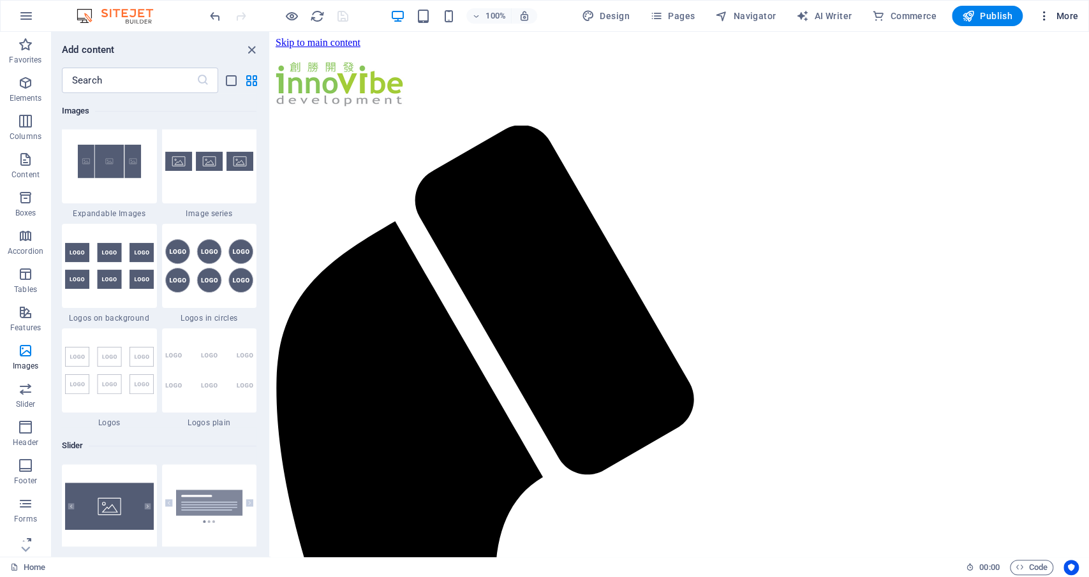
click at [1064, 17] on span "More" at bounding box center [1058, 16] width 40 height 13
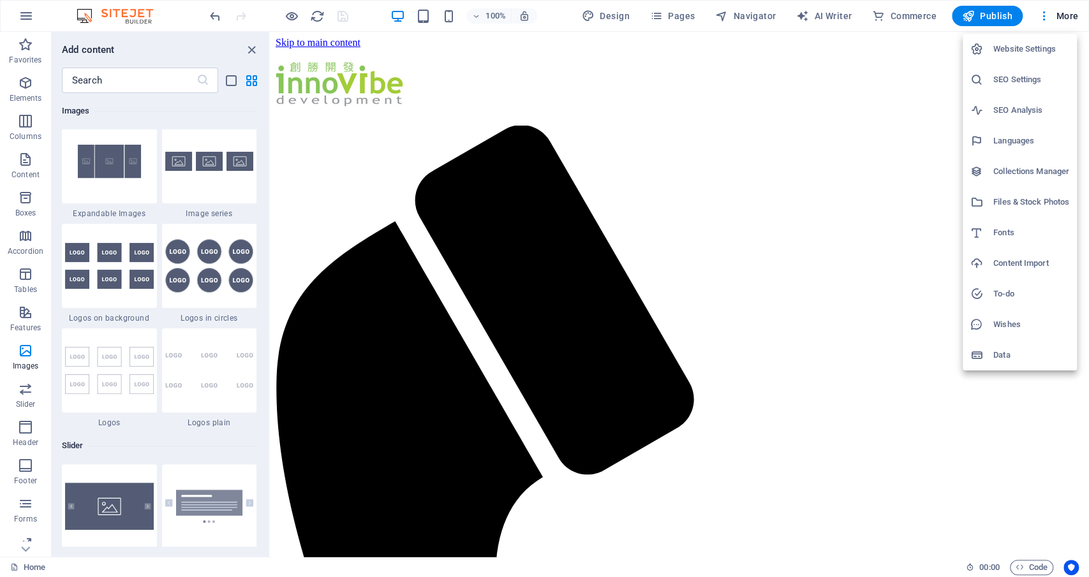
click at [1043, 47] on h6 "Website Settings" at bounding box center [1031, 48] width 76 height 15
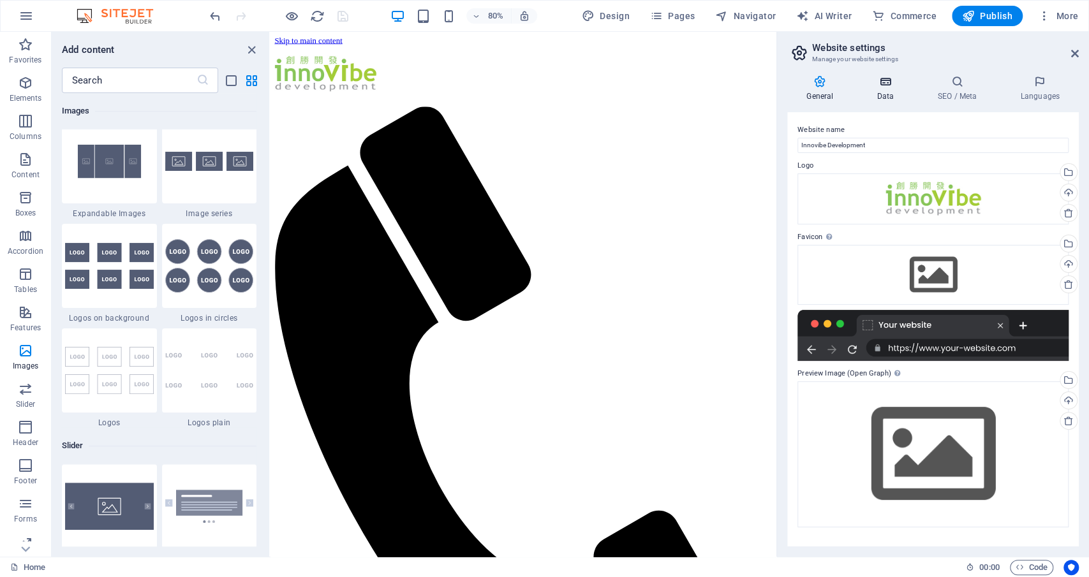
click at [884, 84] on icon at bounding box center [884, 81] width 55 height 13
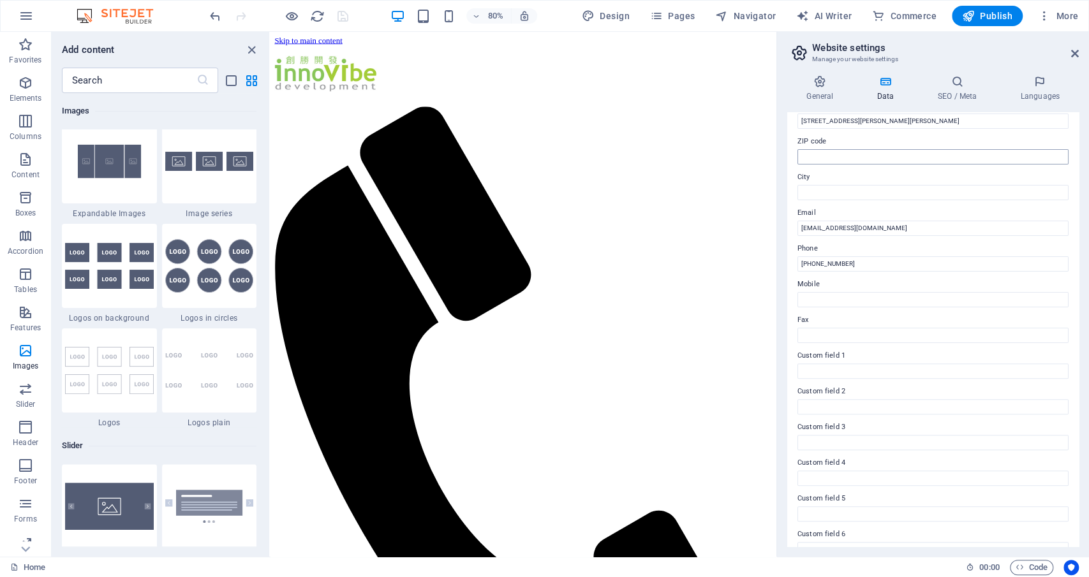
scroll to position [178, 0]
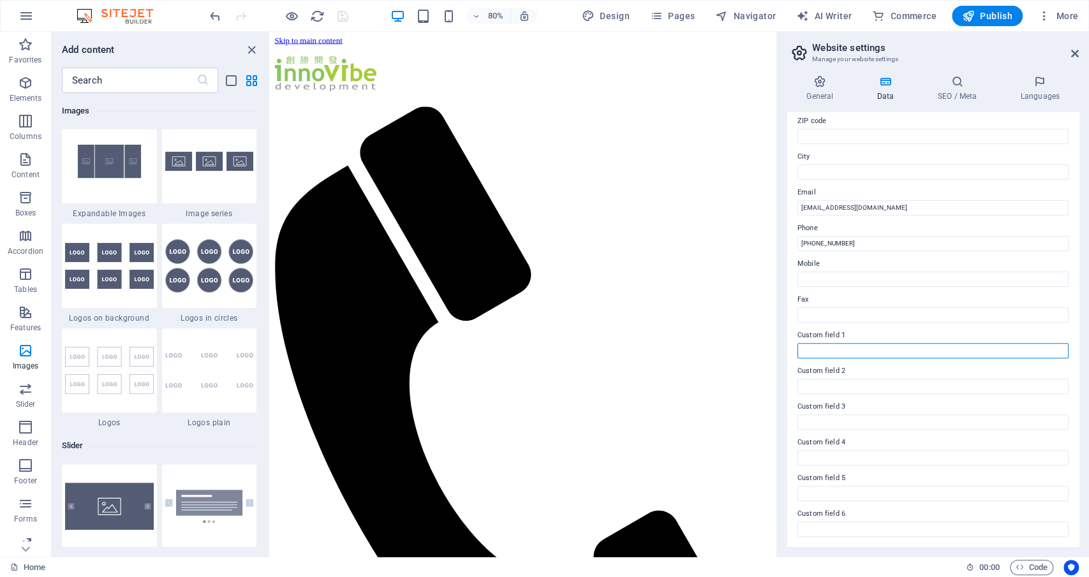
click at [816, 351] on input "Custom field 1" at bounding box center [932, 350] width 271 height 15
click at [812, 332] on label "Custom field 1" at bounding box center [932, 335] width 271 height 15
click at [812, 343] on input "Custom field 1" at bounding box center [932, 350] width 271 height 15
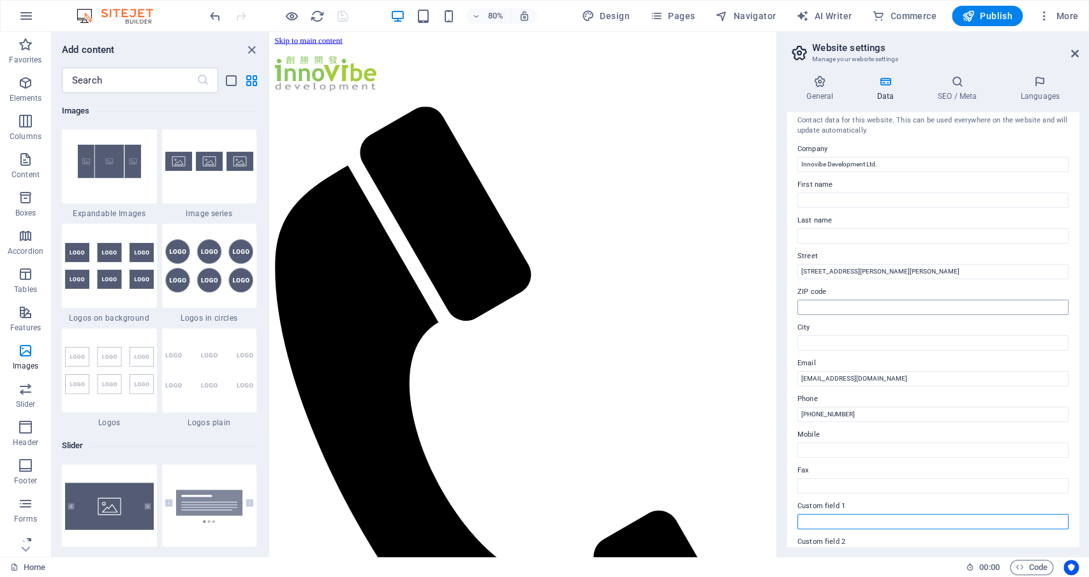
scroll to position [0, 0]
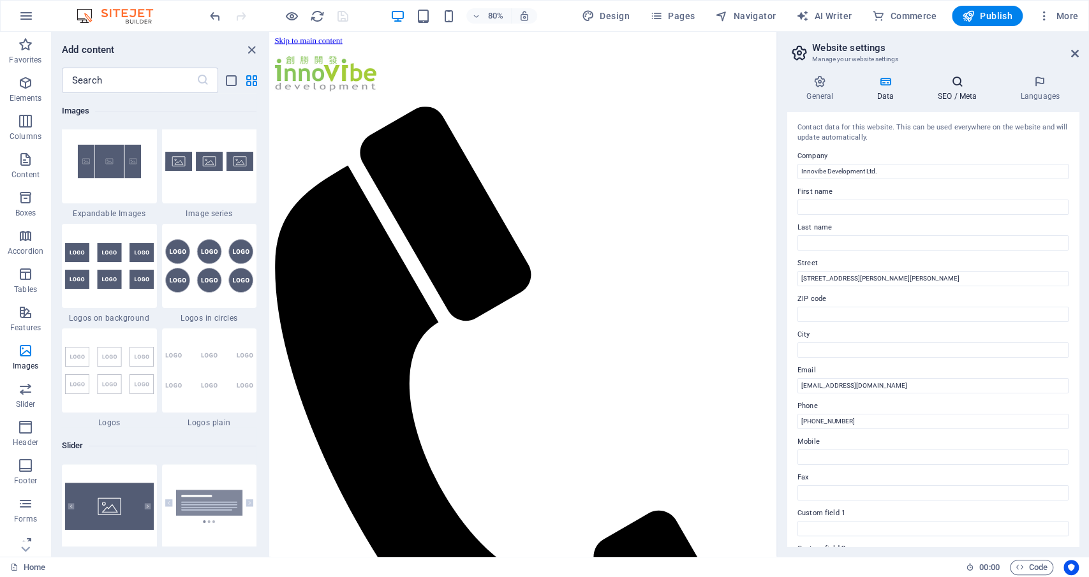
click at [952, 78] on icon at bounding box center [957, 81] width 78 height 13
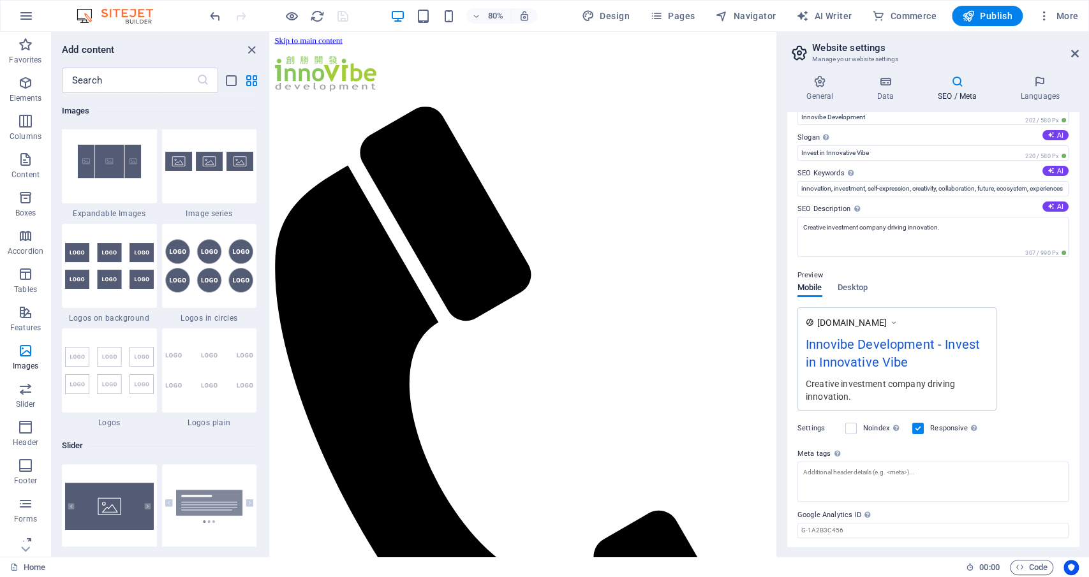
scroll to position [3, 0]
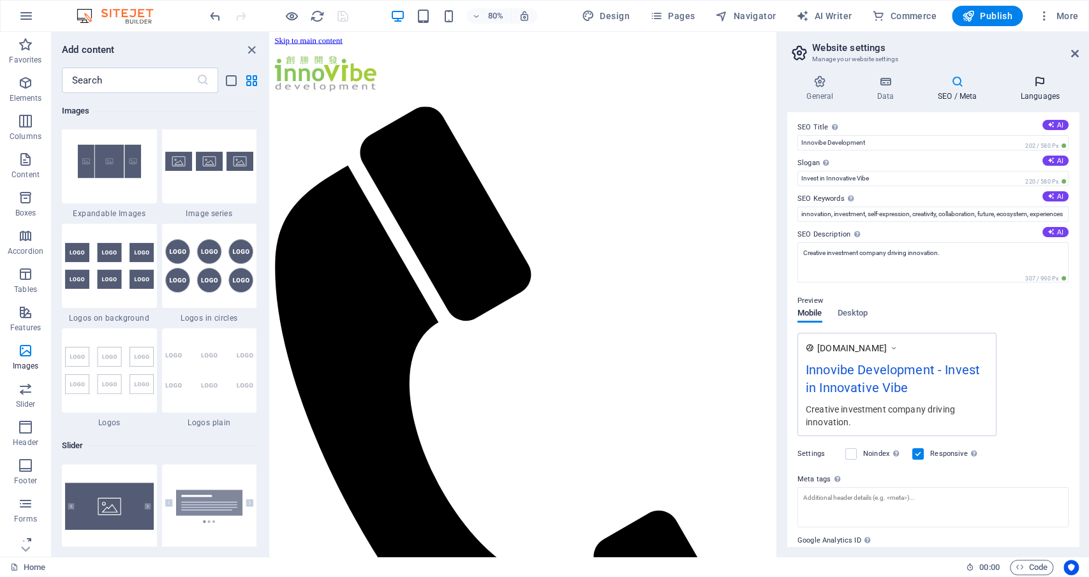
click at [1039, 83] on icon at bounding box center [1040, 81] width 78 height 13
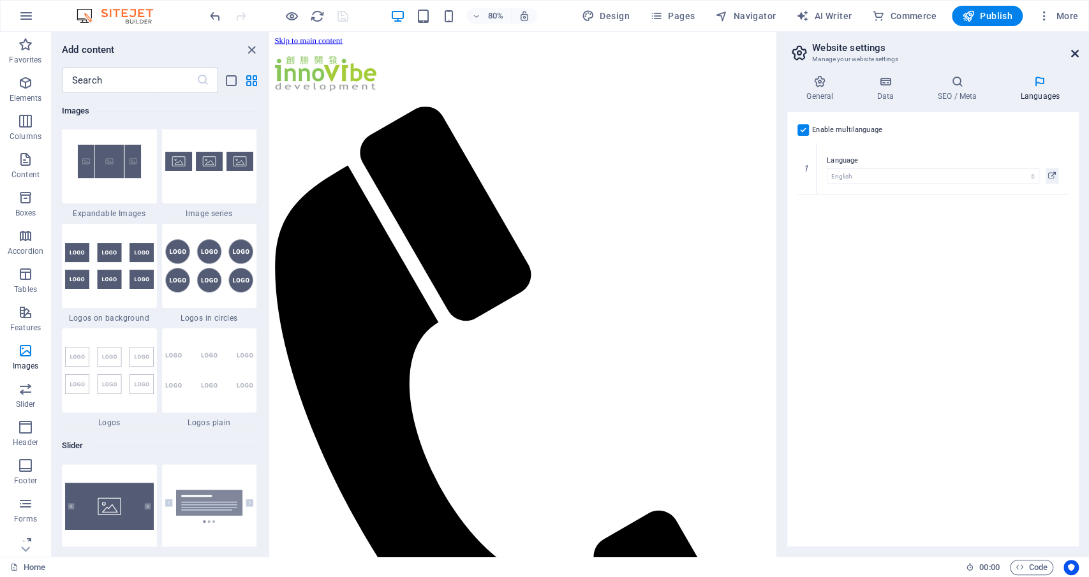
click at [1071, 52] on icon at bounding box center [1075, 53] width 8 height 10
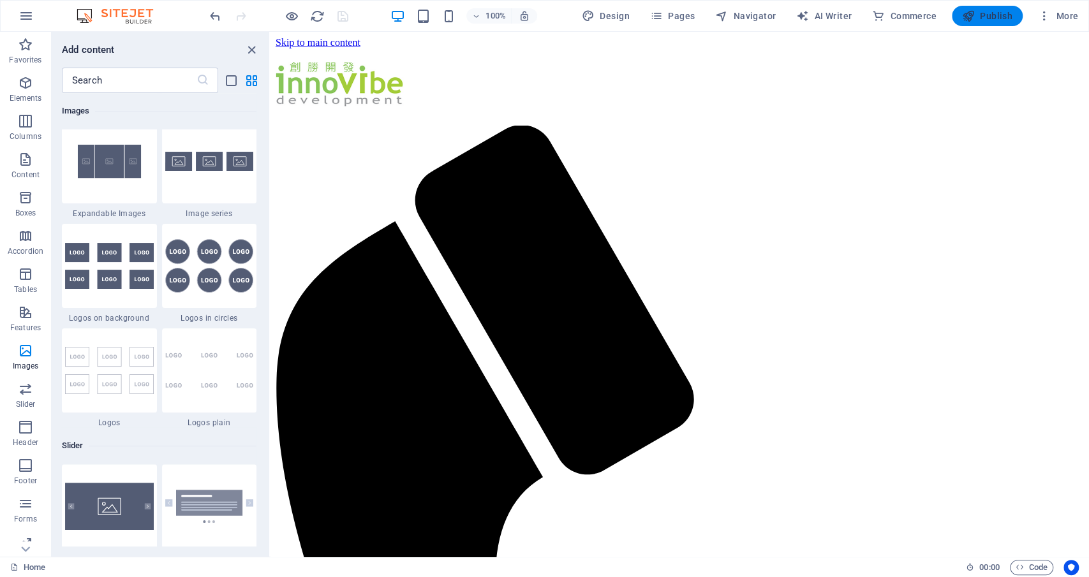
click at [986, 16] on span "Publish" at bounding box center [987, 16] width 50 height 13
